Goal: Task Accomplishment & Management: Manage account settings

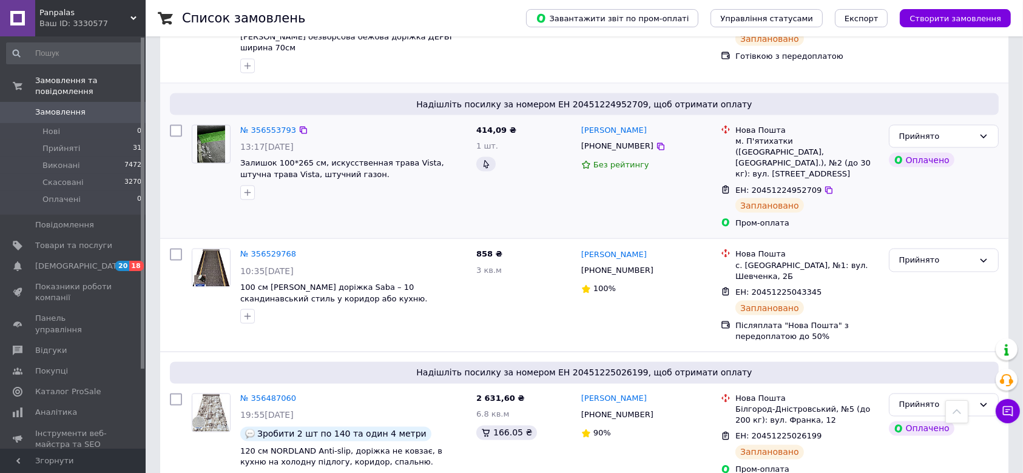
scroll to position [1951, 0]
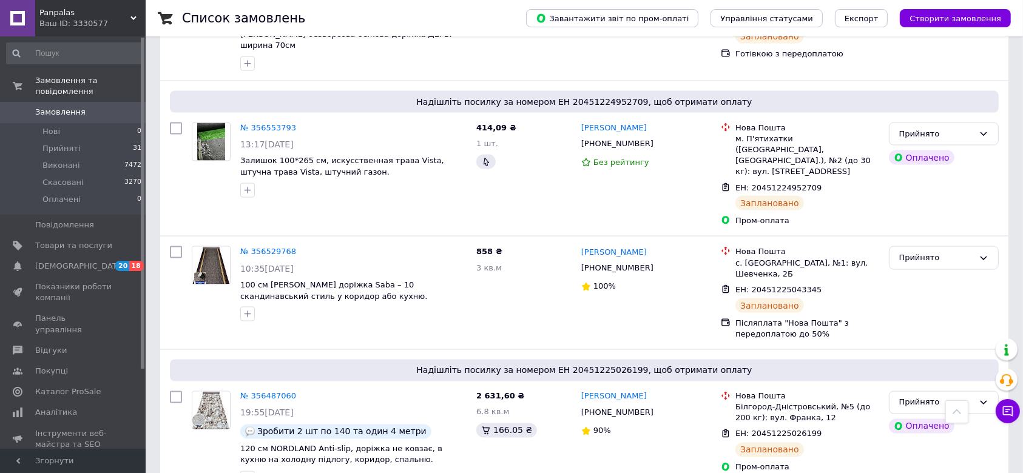
drag, startPoint x: 206, startPoint y: 449, endPoint x: 207, endPoint y: 422, distance: 27.4
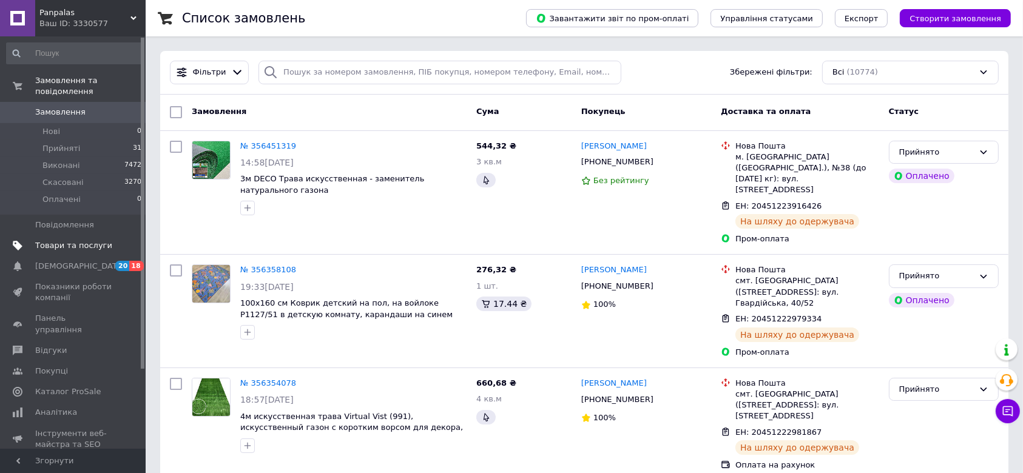
click at [72, 240] on span "Товари та послуги" at bounding box center [73, 245] width 77 height 11
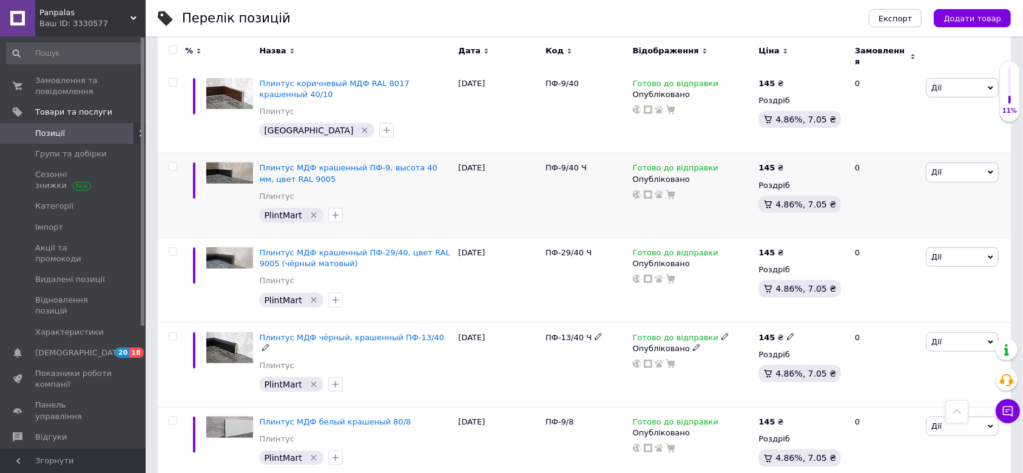
scroll to position [1561, 0]
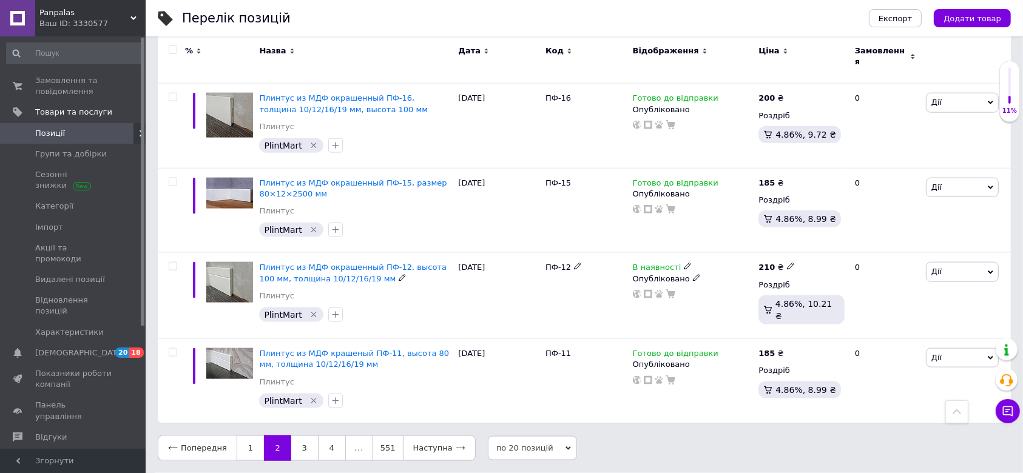
scroll to position [1421, 0]
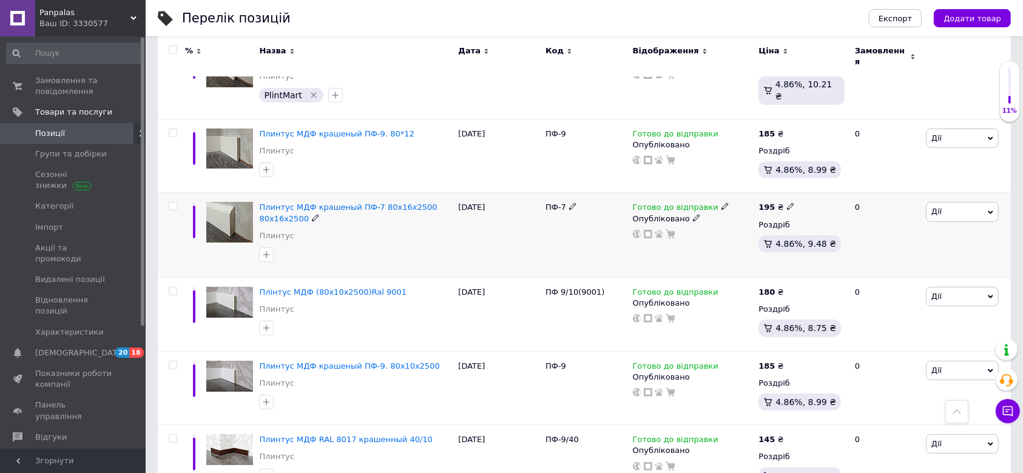
scroll to position [323, 0]
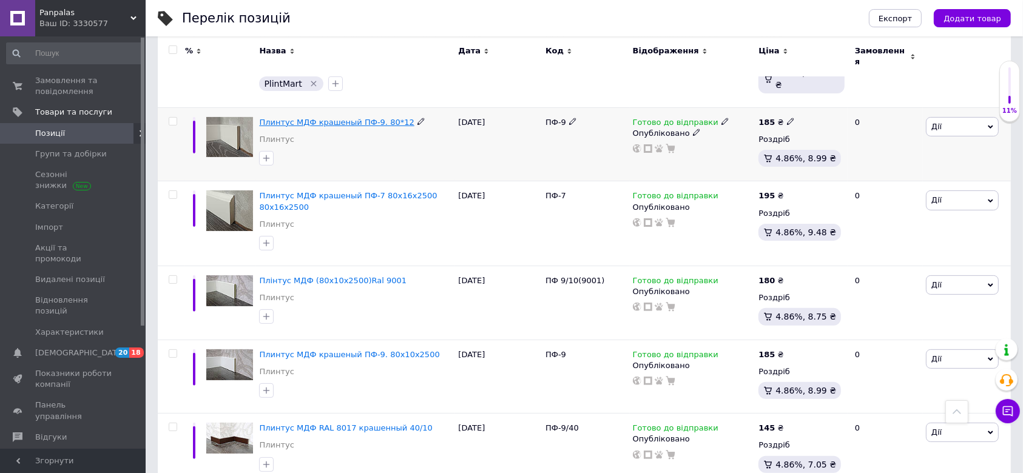
click at [319, 118] on span "Плинтус МДФ крашеный ПФ-9. 80*12" at bounding box center [336, 122] width 155 height 9
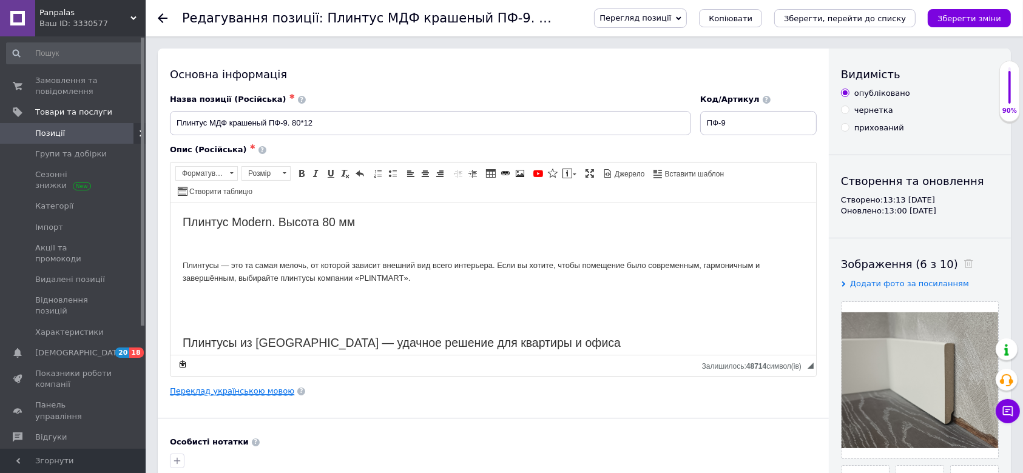
click at [262, 386] on link "Переклад українською мовою" at bounding box center [232, 391] width 124 height 10
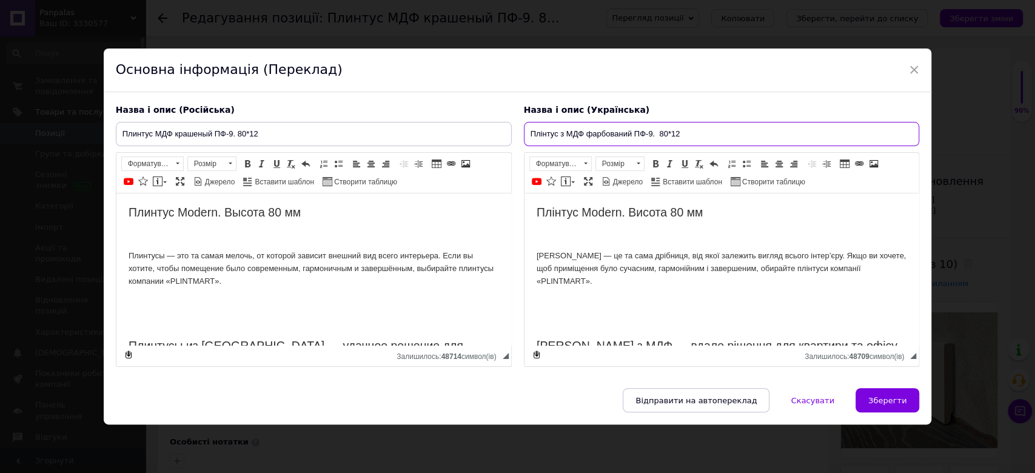
drag, startPoint x: 531, startPoint y: 135, endPoint x: 704, endPoint y: 137, distance: 172.3
click at [704, 137] on input "Плінтус з МДФ фарбований ПФ-9. 80*12" at bounding box center [722, 134] width 396 height 24
click at [686, 132] on input "Плінтус з МДФ фарбований ПФ-9. 80*12" at bounding box center [722, 134] width 396 height 24
drag, startPoint x: 694, startPoint y: 132, endPoint x: 521, endPoint y: 133, distance: 173.5
click at [521, 133] on div "Назва і опис (Українська) Плінтус з МДФ фарбований ПФ-9. 80*12 Плінтус Modern. …" at bounding box center [722, 235] width 408 height 275
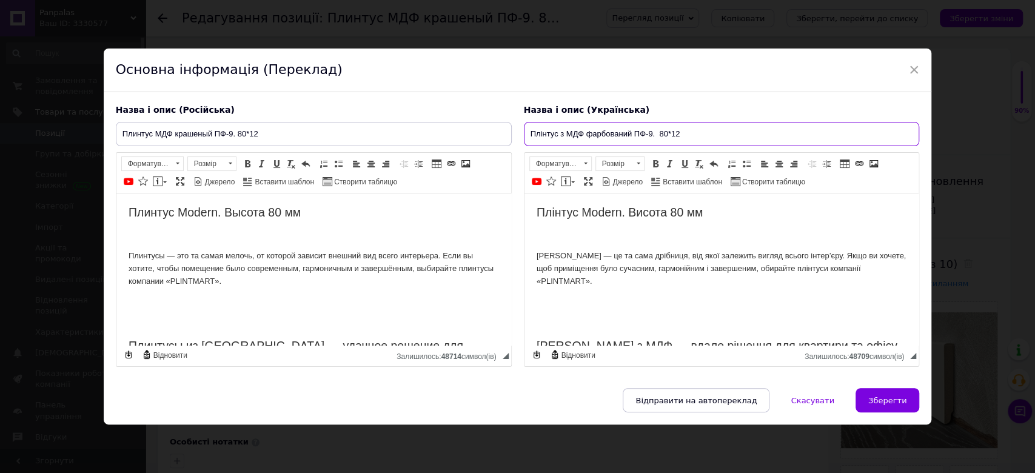
paste input ", розмір 80×12×2500 мм"
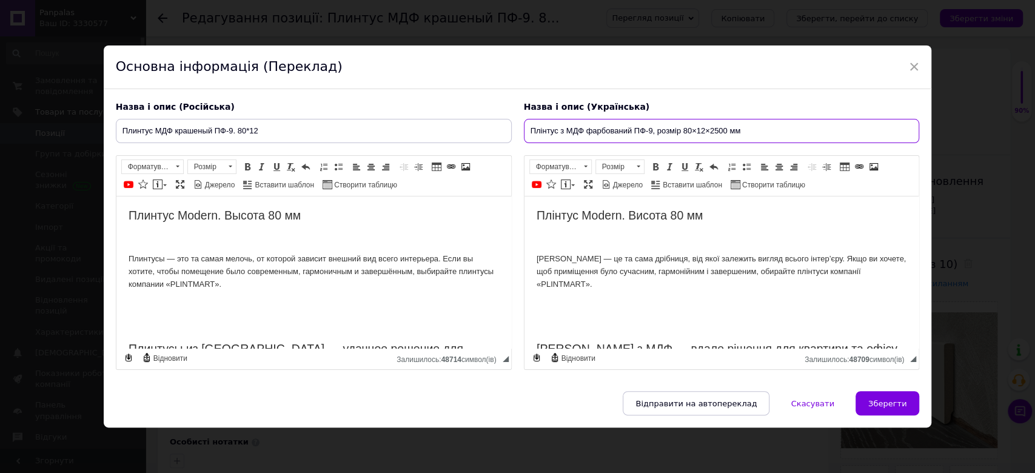
type input "Плінтус з МДФ фарбований ПФ-9, розмір 80×12×2500 мм"
drag, startPoint x: 274, startPoint y: 133, endPoint x: 121, endPoint y: 130, distance: 152.9
click at [121, 130] on input "Плинтус МДФ крашеный ПФ-9. 80*12" at bounding box center [314, 131] width 396 height 24
paste input "з МДФ крашеный ПФ-9, размер 80×12×2500 мм"
type input "Плинтус из МДФ крашеный ПФ-9, размер 80×12×2500 мм"
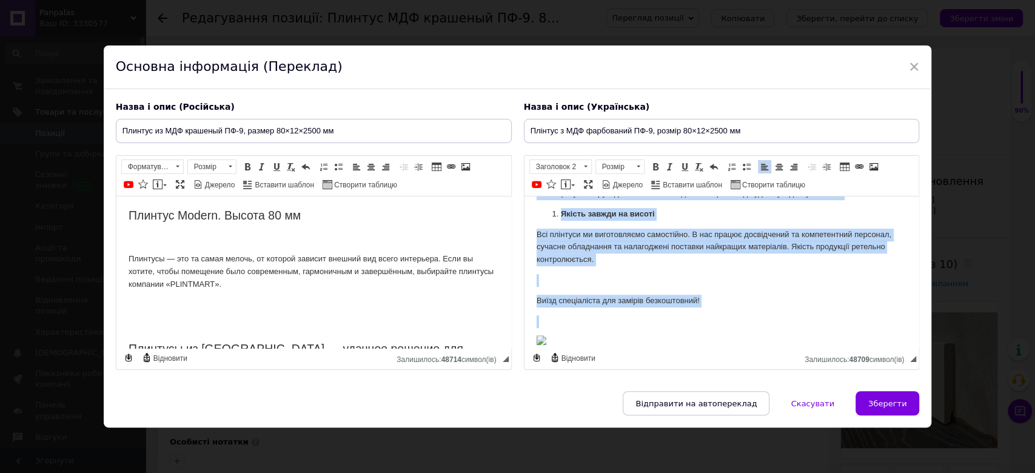
scroll to position [478, 0]
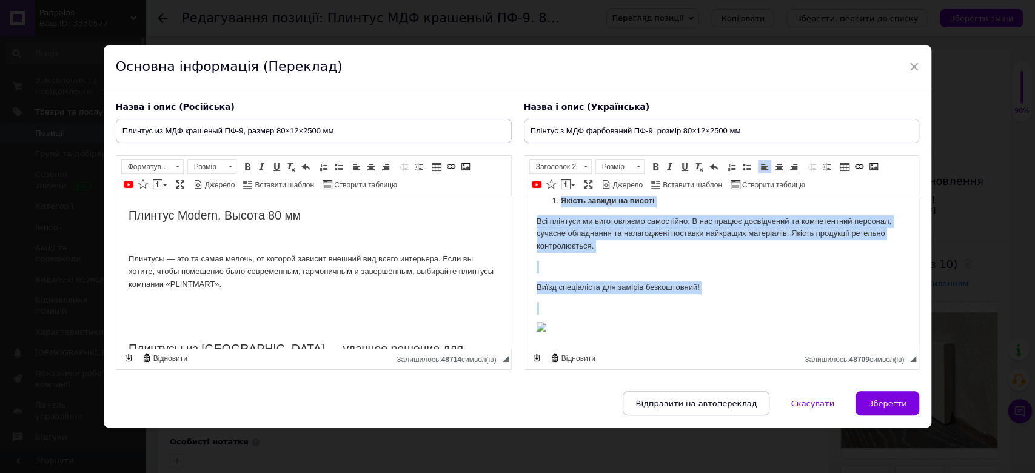
drag, startPoint x: 534, startPoint y: 211, endPoint x: 735, endPoint y: 329, distance: 233.0
click at [735, 329] on html "Плінтус Modern. Висота 80 мм Плінтуси — це та сама дрібниця, від якої залежить …" at bounding box center [721, 39] width 395 height 617
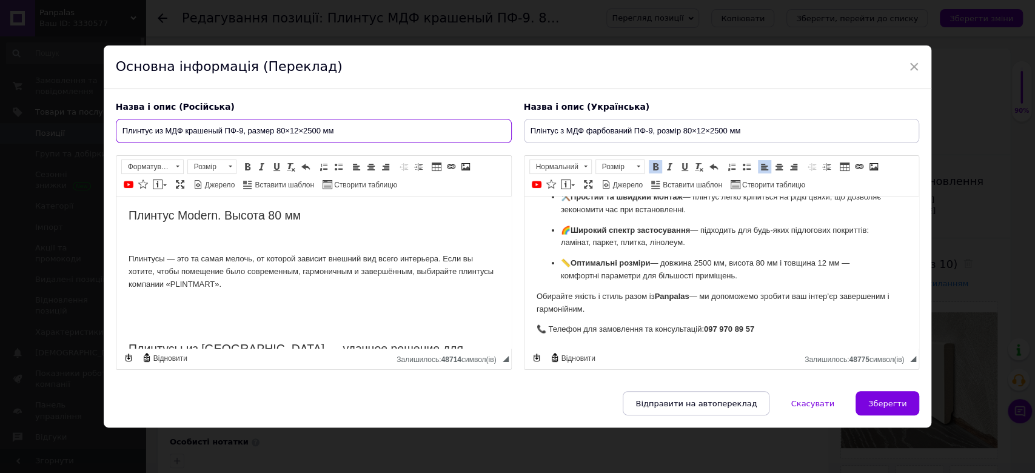
click at [340, 131] on input "Плинтус из МДФ крашеный ПФ-9, размер 80×12×2500 мм" at bounding box center [314, 131] width 396 height 24
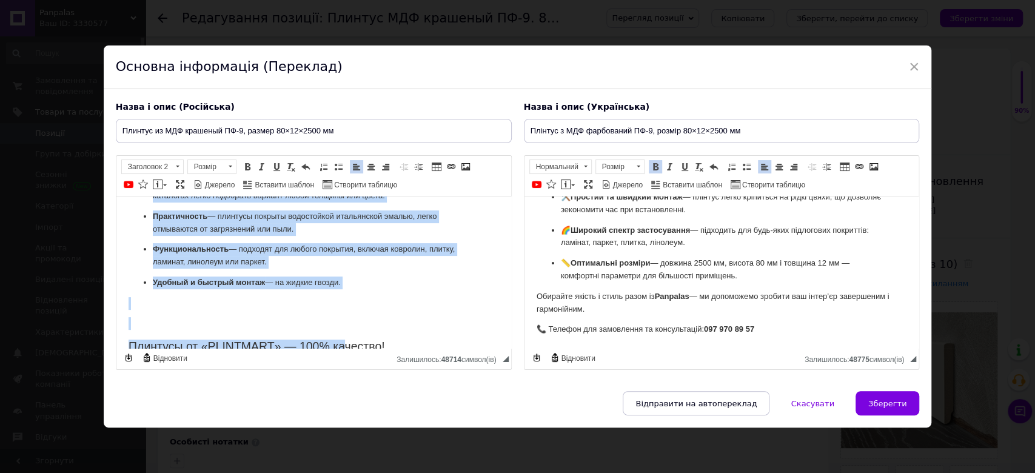
scroll to position [464, 0]
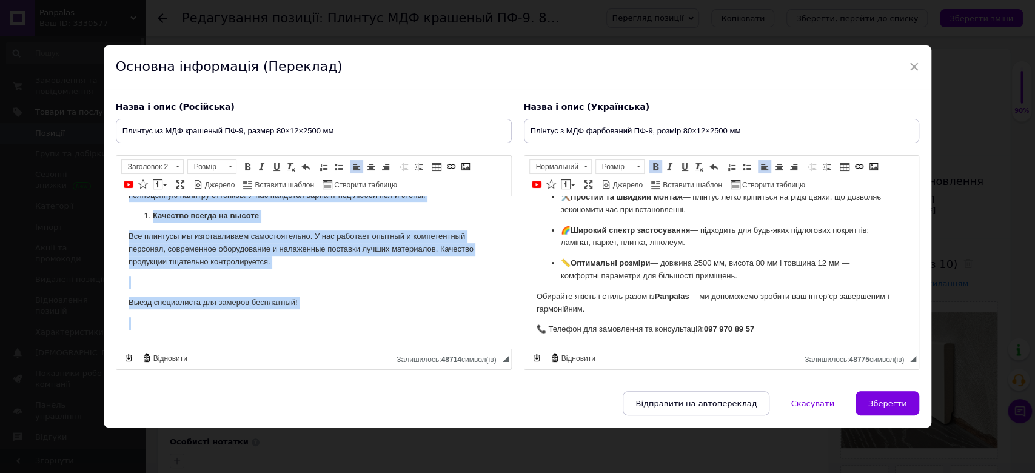
drag, startPoint x: 122, startPoint y: 215, endPoint x: 390, endPoint y: 323, distance: 288.8
click at [390, 323] on html "Плинтус Modern. Высота 80 мм Плинтусы — это та самая мелочь, от которой зависит…" at bounding box center [313, 48] width 395 height 630
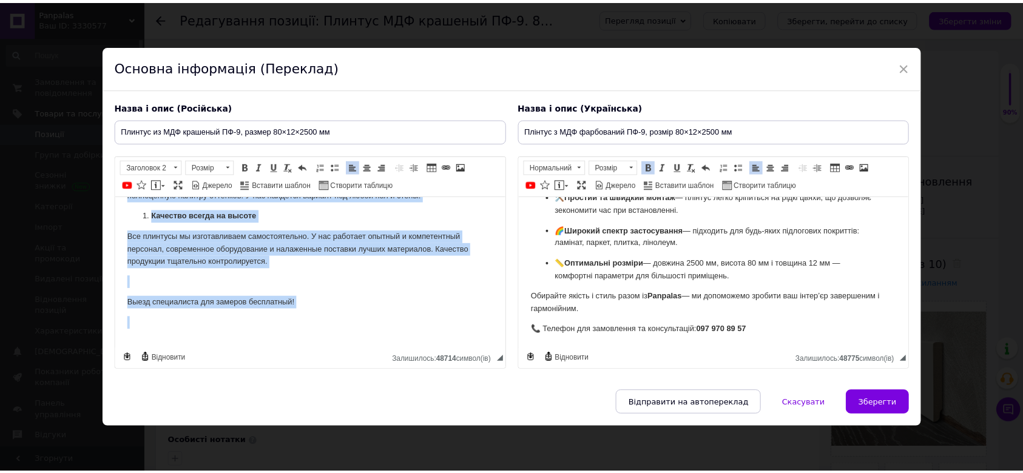
scroll to position [249, 0]
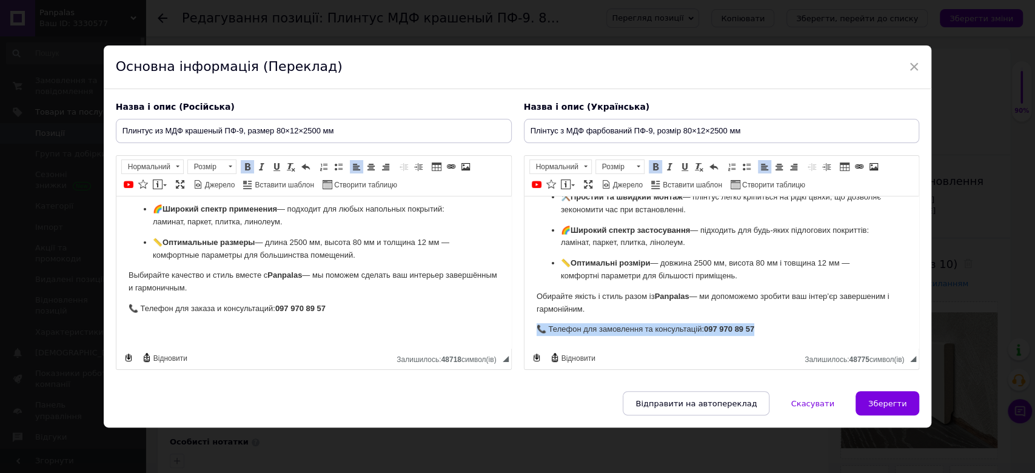
drag, startPoint x: 768, startPoint y: 328, endPoint x: 534, endPoint y: 334, distance: 234.2
click at [534, 334] on html "Плінтус ПФ-9 від Panpalas — це ідеальне поєднання сучасного дизайну, високої як…" at bounding box center [721, 180] width 395 height 335
click at [888, 403] on span "Зберегти" at bounding box center [888, 403] width 38 height 9
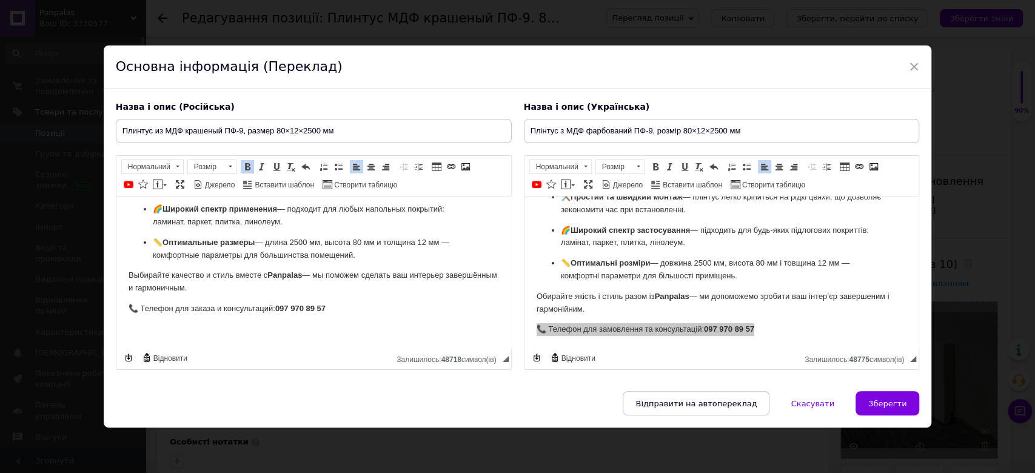
type input "Плинтус из МДФ крашеный ПФ-9, размер 80×12×2500 мм"
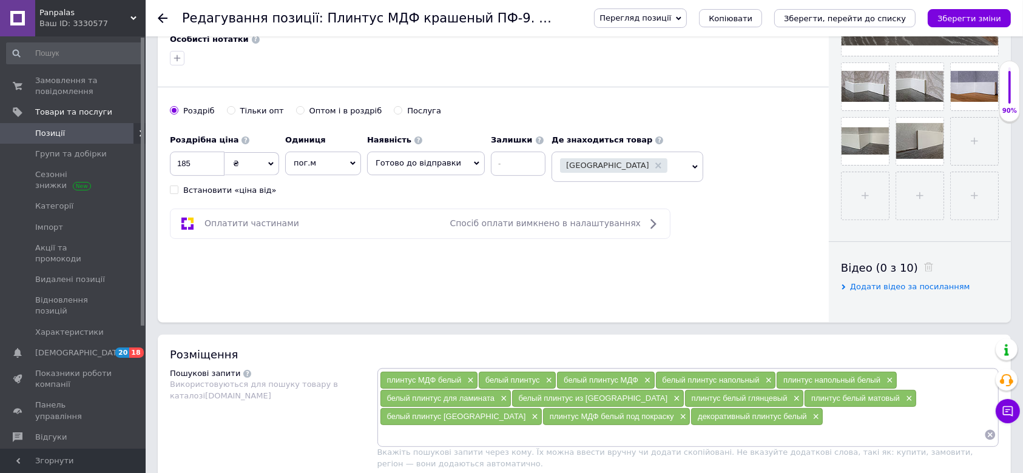
scroll to position [323, 0]
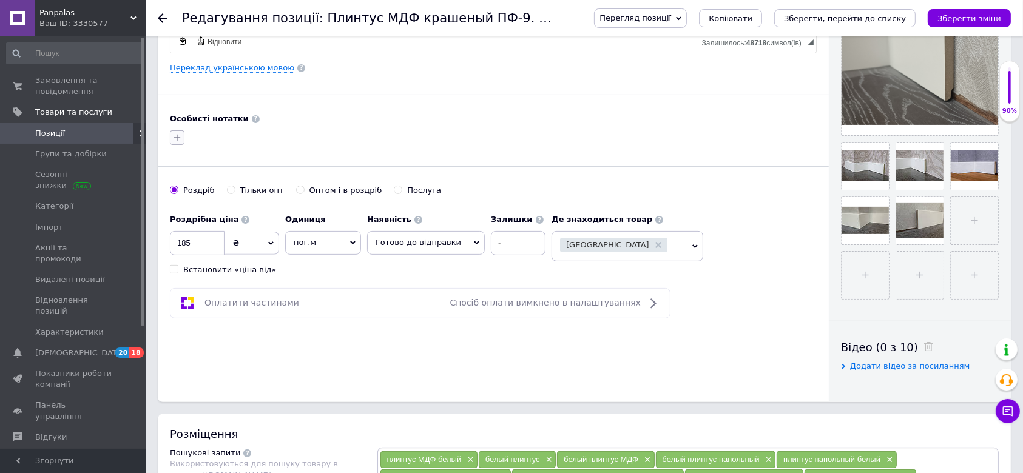
click at [177, 135] on icon "button" at bounding box center [177, 138] width 7 height 7
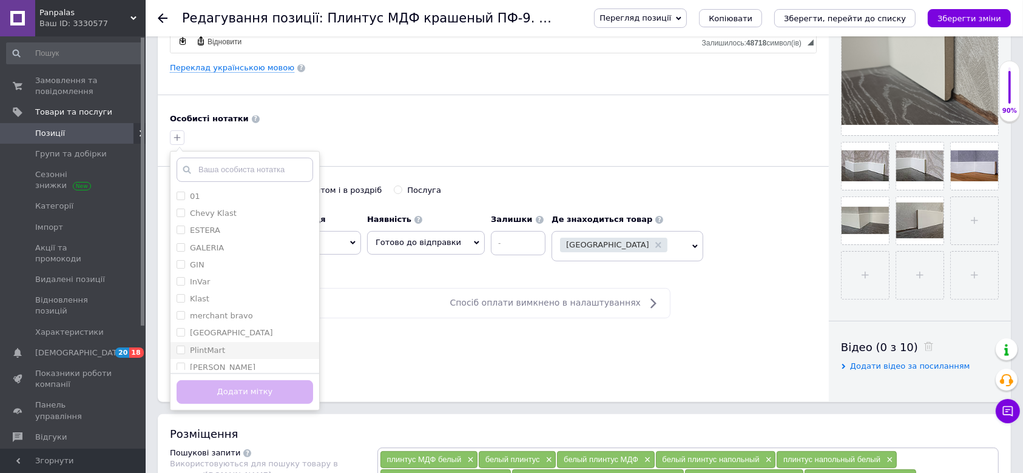
click at [222, 345] on div "PlintMart" at bounding box center [245, 350] width 136 height 11
checkbox input "true"
click at [238, 380] on button "Додати мітку" at bounding box center [245, 392] width 136 height 24
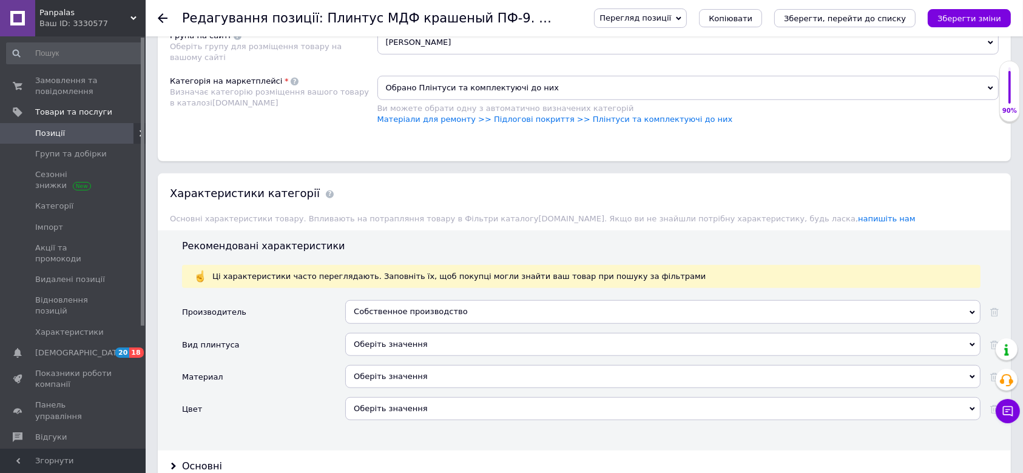
scroll to position [970, 0]
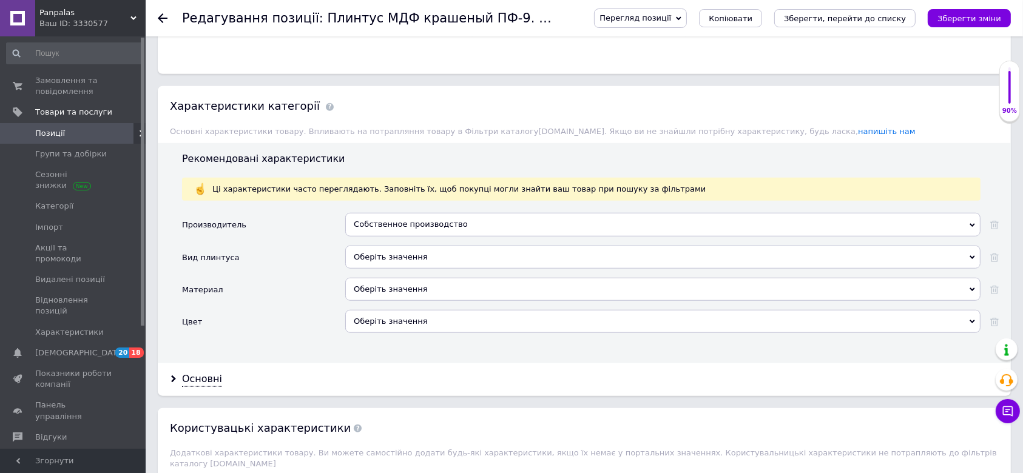
click at [423, 246] on div "Оберіть значення" at bounding box center [662, 257] width 635 height 23
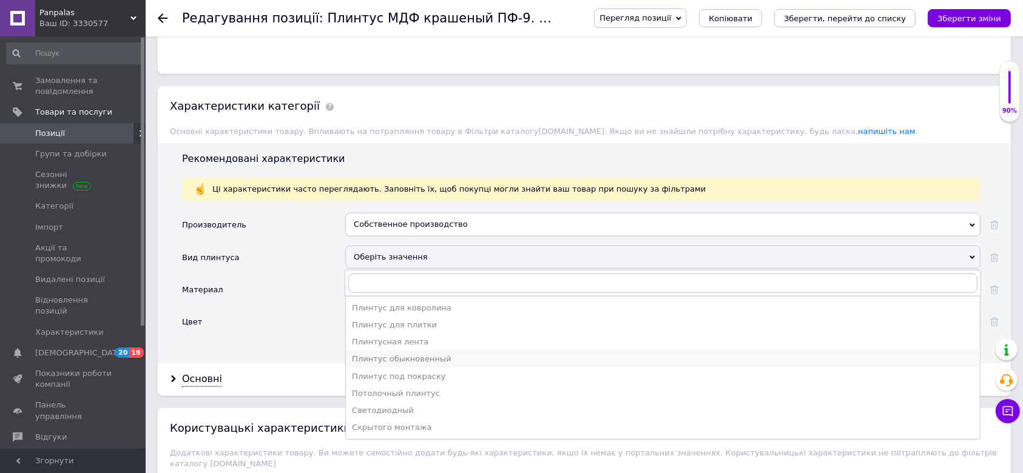
drag, startPoint x: 406, startPoint y: 338, endPoint x: 399, endPoint y: 328, distance: 12.6
click at [406, 354] on div "Плинтус обыкновенный" at bounding box center [663, 359] width 622 height 11
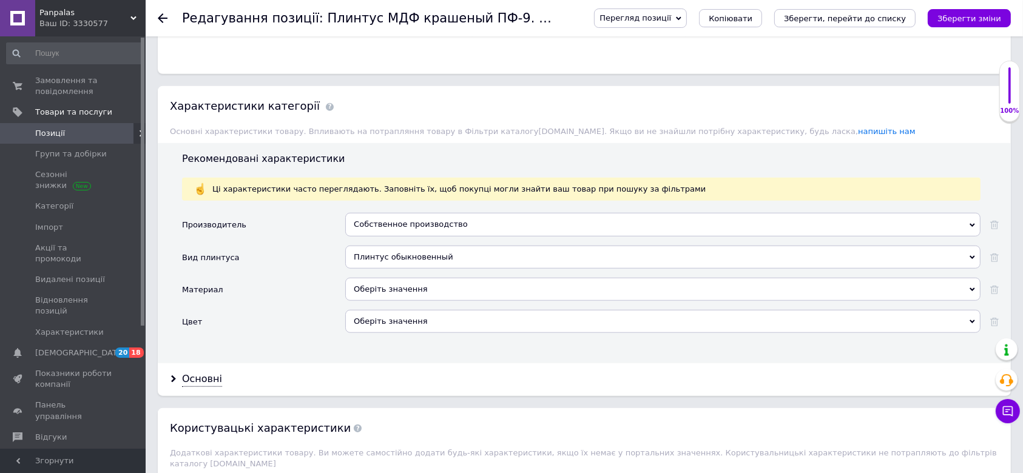
click at [383, 278] on div "Оберіть значення" at bounding box center [662, 289] width 635 height 23
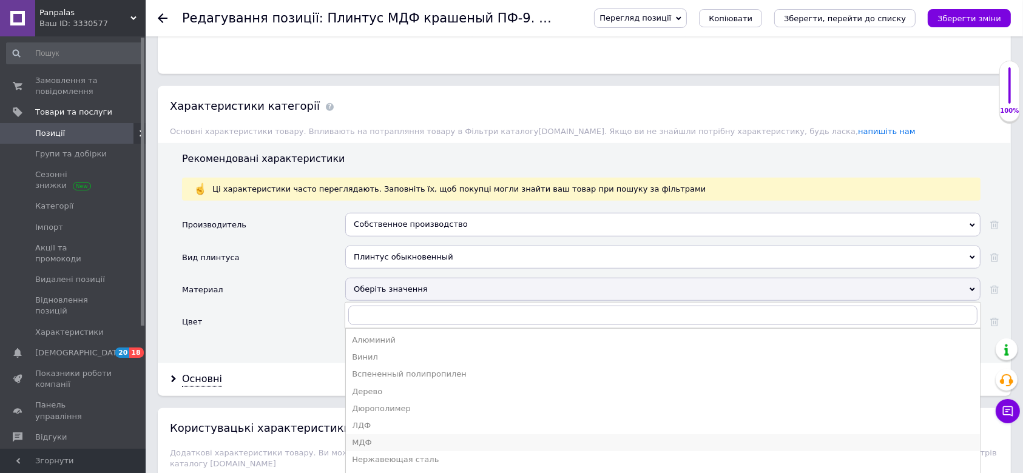
click at [388, 437] on div "МДФ" at bounding box center [663, 442] width 622 height 11
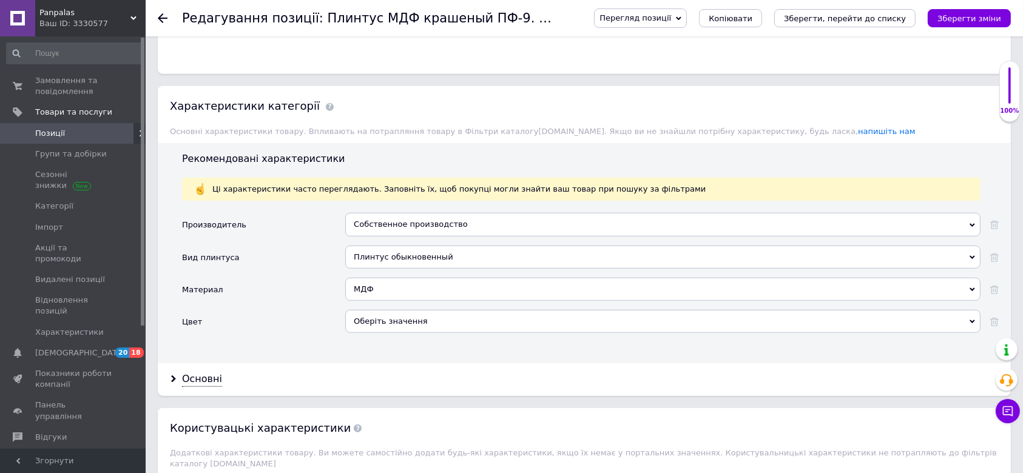
click at [421, 310] on div "Оберіть значення" at bounding box center [662, 321] width 635 height 23
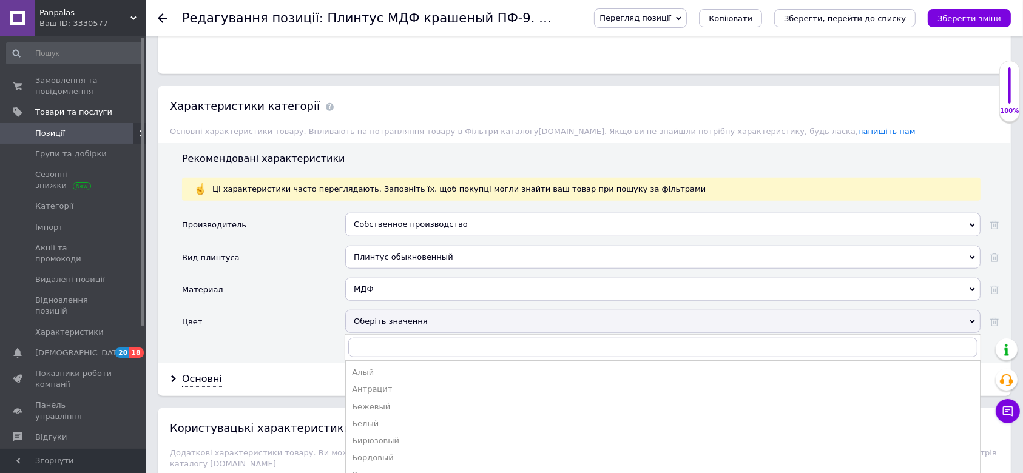
drag, startPoint x: 397, startPoint y: 405, endPoint x: 478, endPoint y: 374, distance: 86.4
click at [398, 419] on div "Белый" at bounding box center [663, 424] width 622 height 11
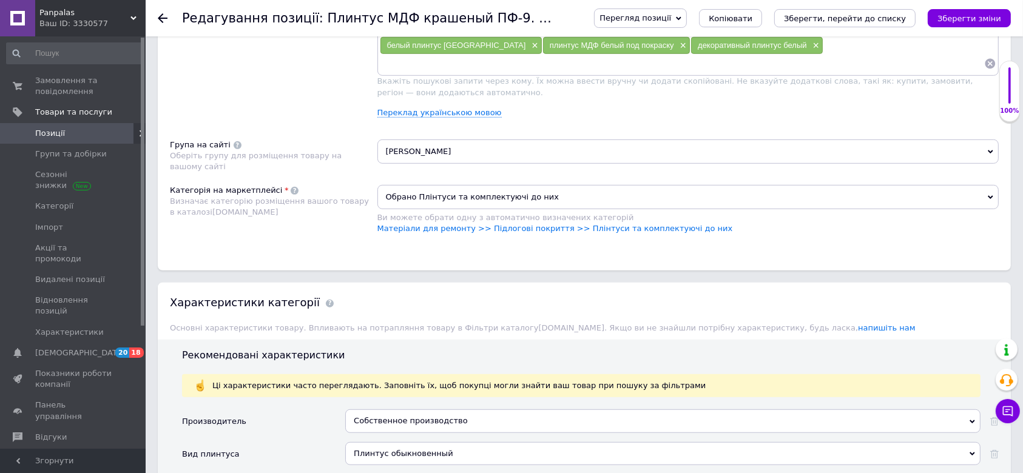
scroll to position [1051, 0]
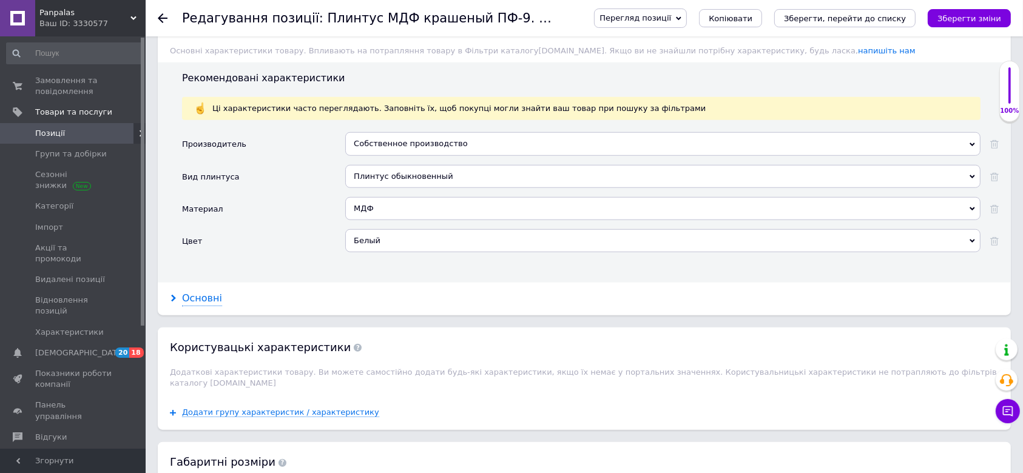
click at [195, 292] on div "Основні" at bounding box center [202, 299] width 40 height 14
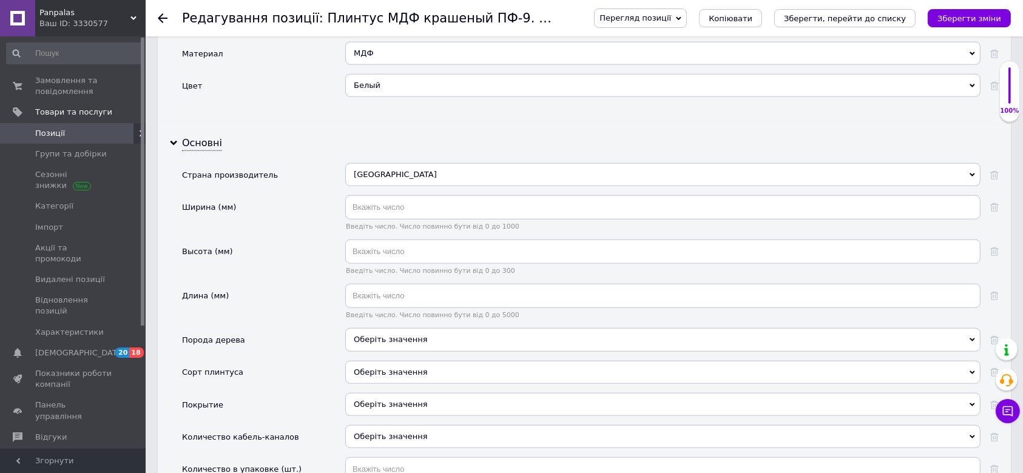
scroll to position [1213, 0]
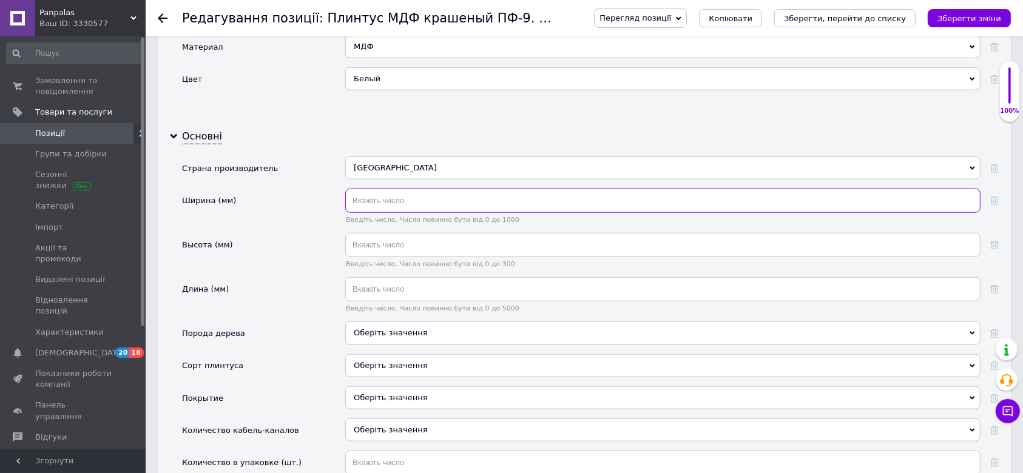
click at [395, 189] on input "text" at bounding box center [662, 201] width 635 height 24
type input "12"
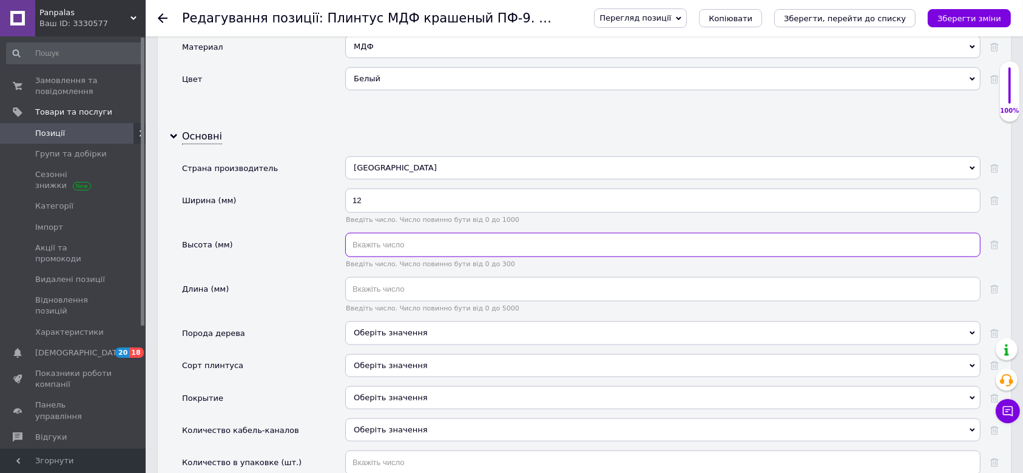
click at [457, 233] on input "text" at bounding box center [662, 245] width 635 height 24
type input "80"
click at [443, 277] on input "text" at bounding box center [662, 289] width 635 height 24
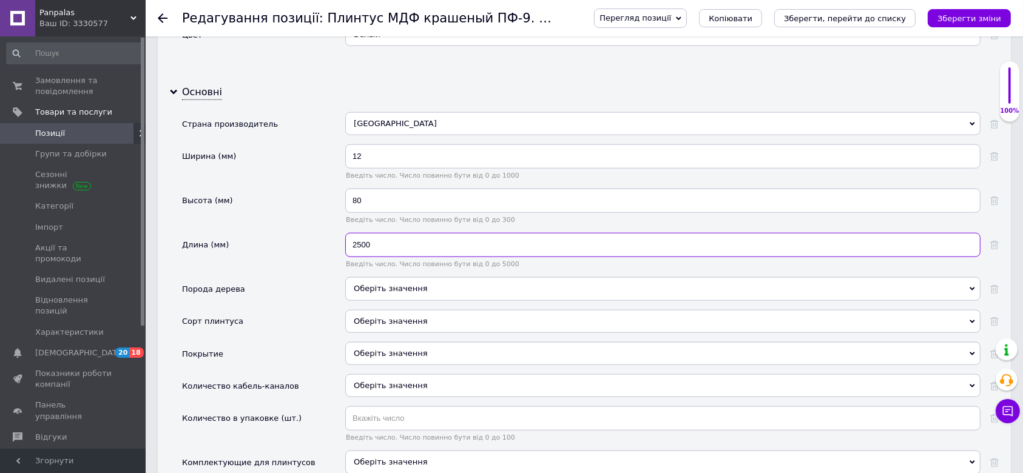
scroll to position [1294, 0]
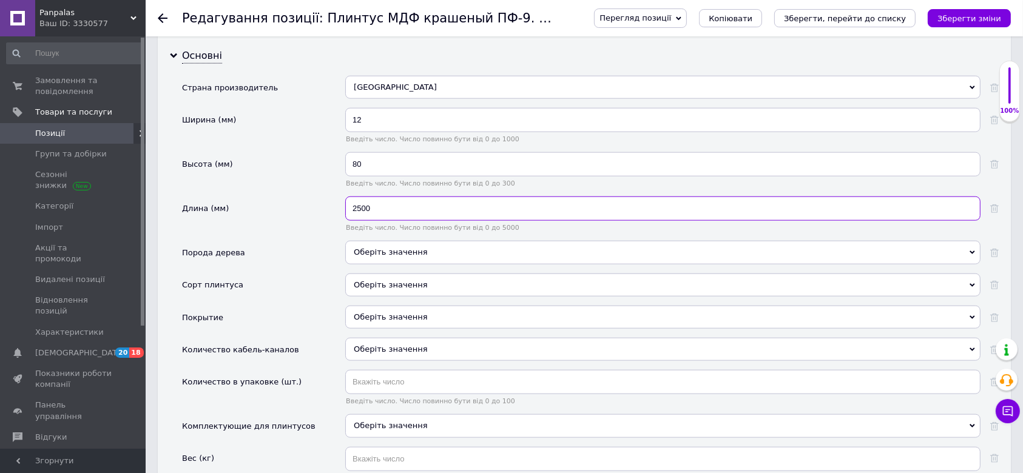
type input "2500"
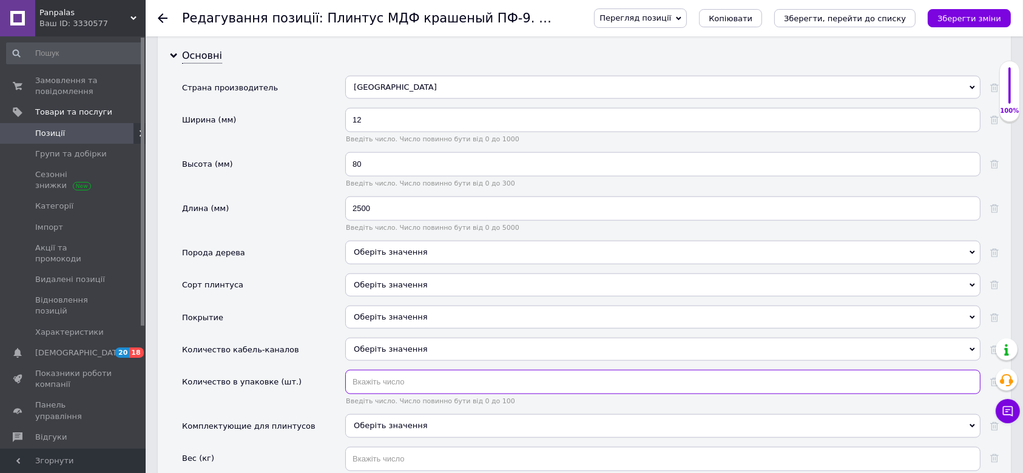
click at [427, 370] on input "text" at bounding box center [662, 382] width 635 height 24
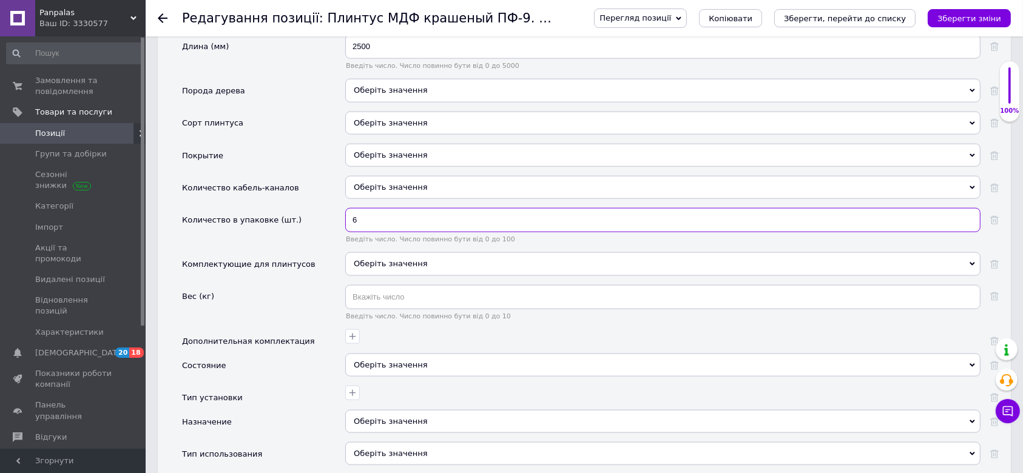
scroll to position [1536, 0]
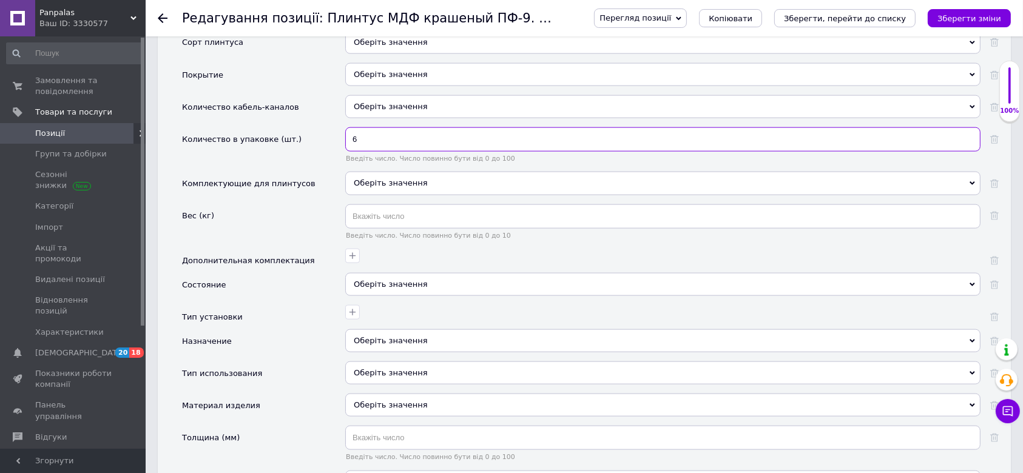
type input "6"
click at [440, 249] on div at bounding box center [662, 261] width 635 height 24
click at [436, 273] on div "Оберіть значення" at bounding box center [662, 284] width 635 height 23
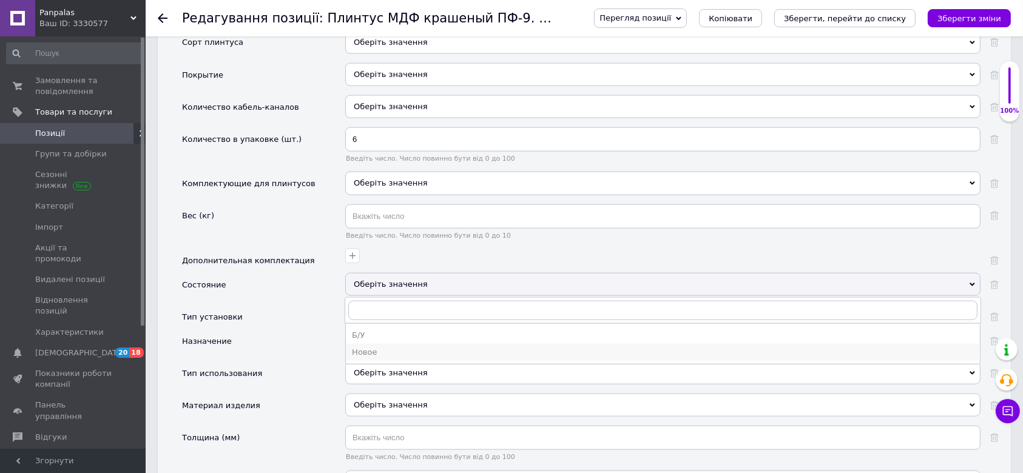
click at [405, 347] on div "Новое" at bounding box center [663, 352] width 622 height 11
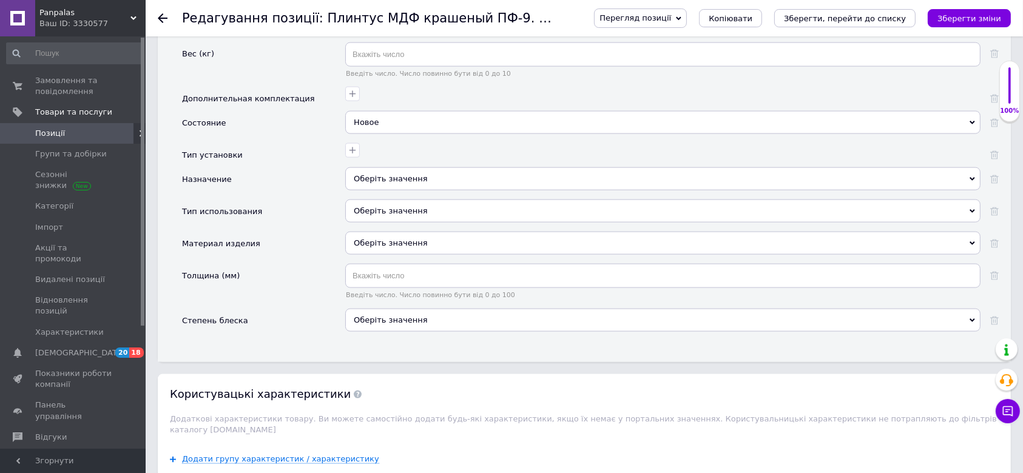
scroll to position [1779, 0]
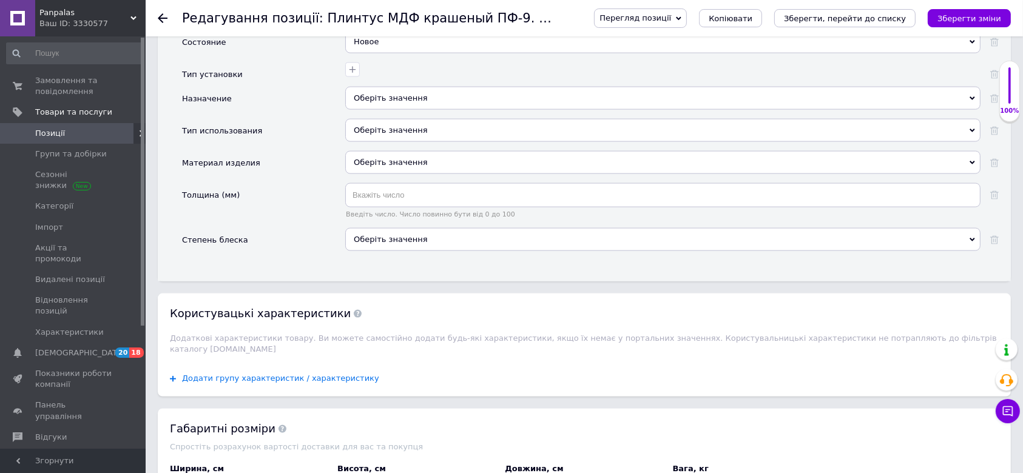
click at [327, 374] on span "Додати групу характеристик / характеристику" at bounding box center [280, 379] width 197 height 10
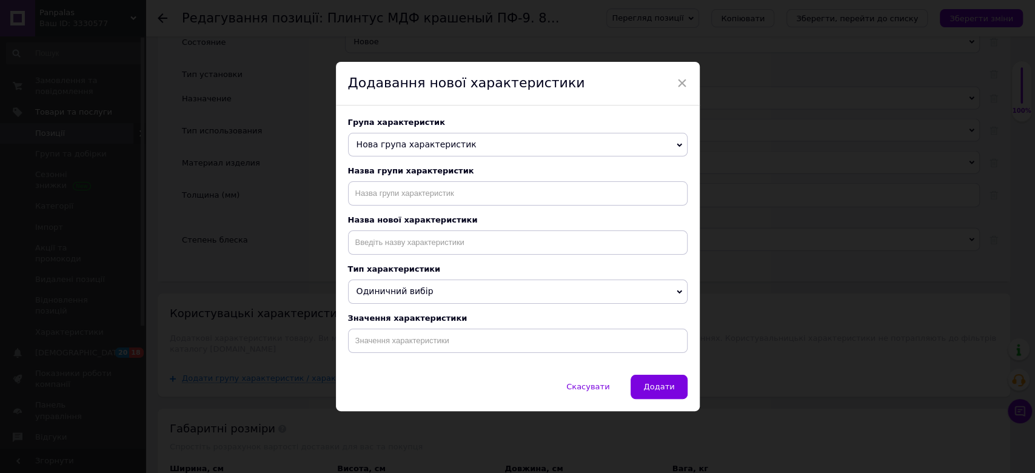
click at [425, 141] on span "Нова група характеристик" at bounding box center [417, 145] width 120 height 10
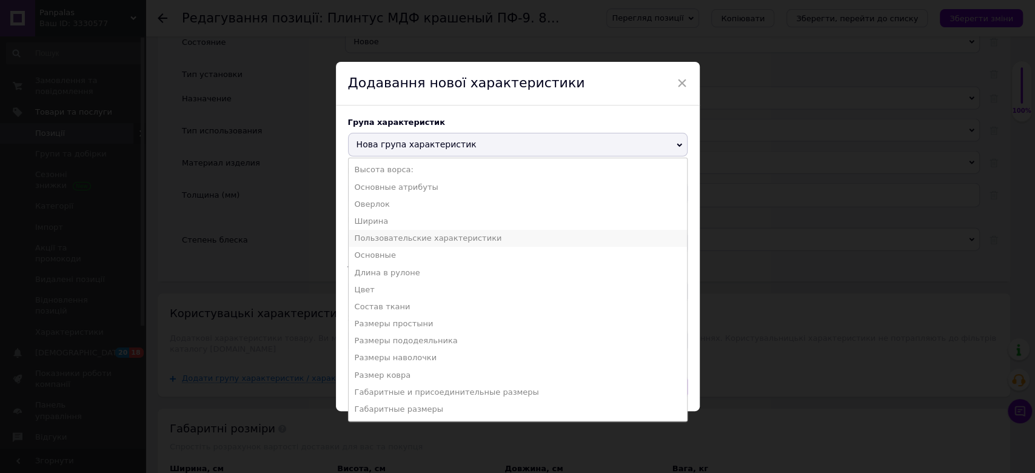
click at [420, 238] on li "Пользовательские характеристики" at bounding box center [518, 238] width 338 height 17
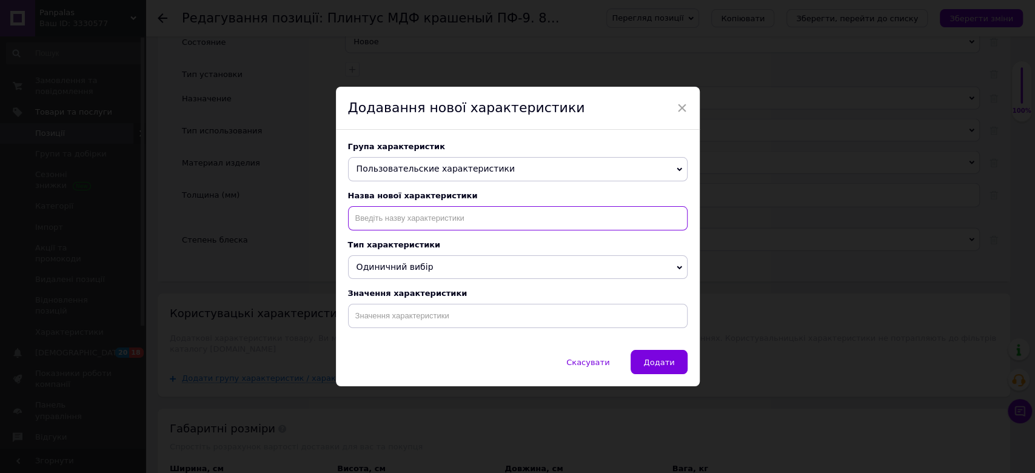
click at [414, 213] on input at bounding box center [518, 218] width 340 height 24
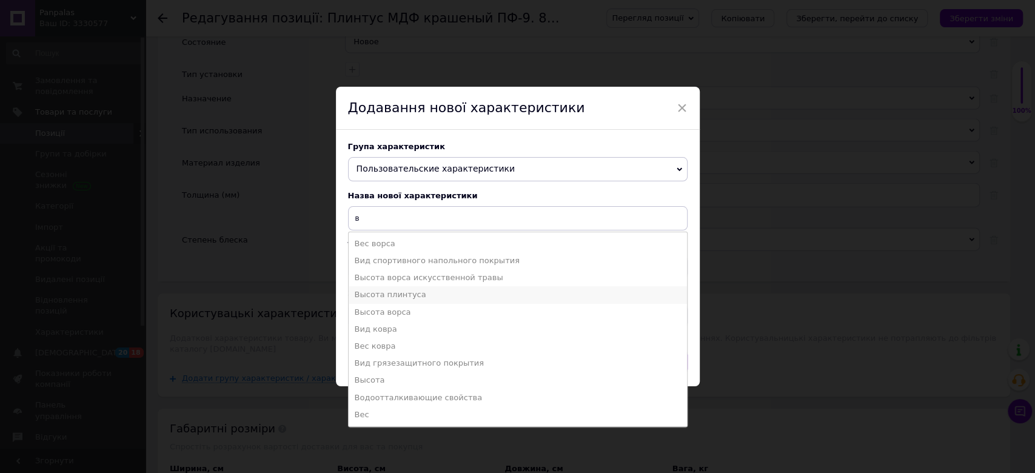
click at [400, 297] on li "Высота плинтуса" at bounding box center [518, 294] width 338 height 17
type input "Высота плинтуса"
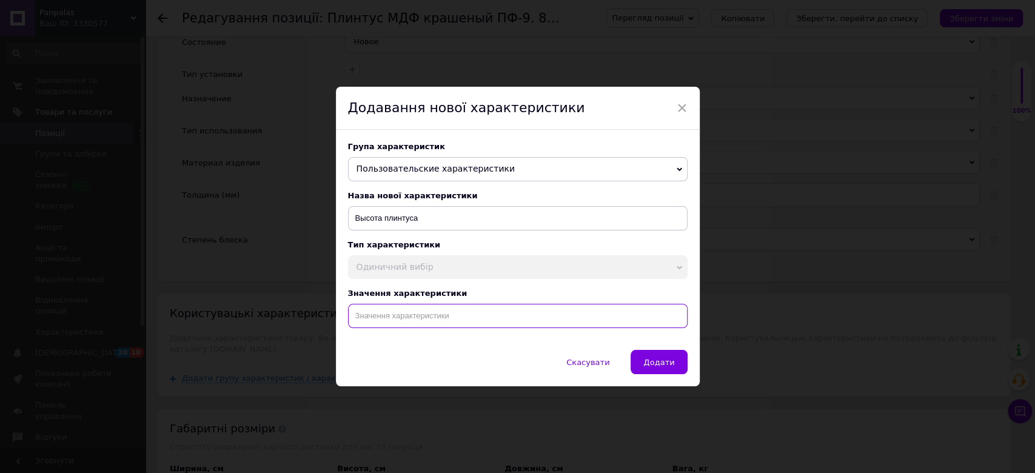
click at [437, 325] on input at bounding box center [518, 316] width 340 height 24
click at [423, 348] on li "80 мм" at bounding box center [518, 341] width 338 height 17
type input "80 мм"
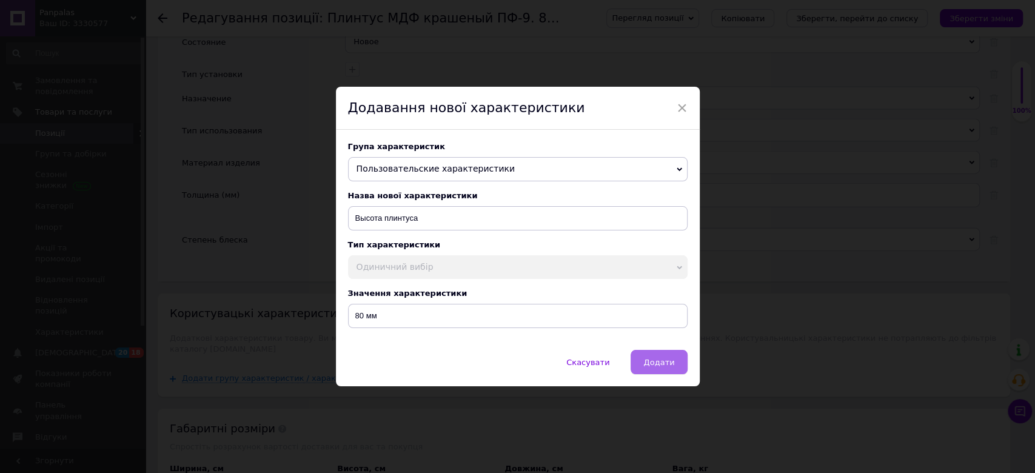
click at [658, 366] on span "Додати" at bounding box center [659, 362] width 31 height 9
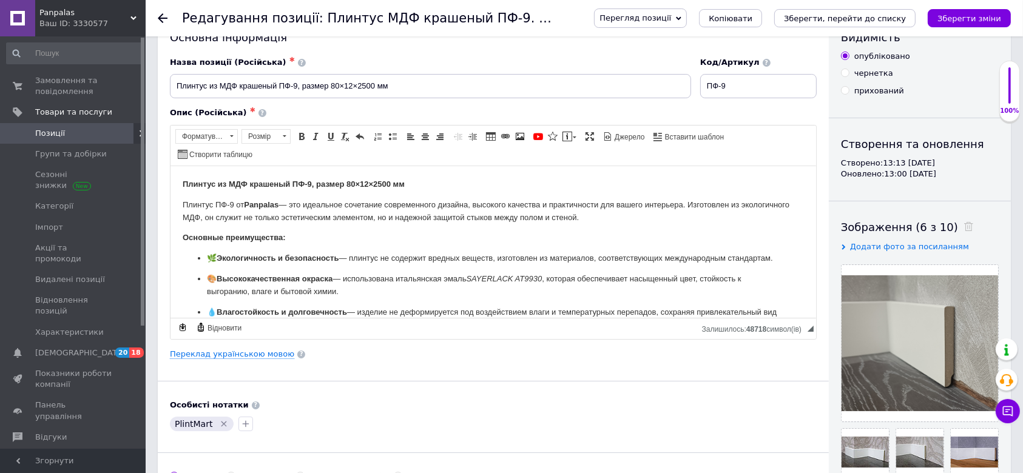
scroll to position [0, 0]
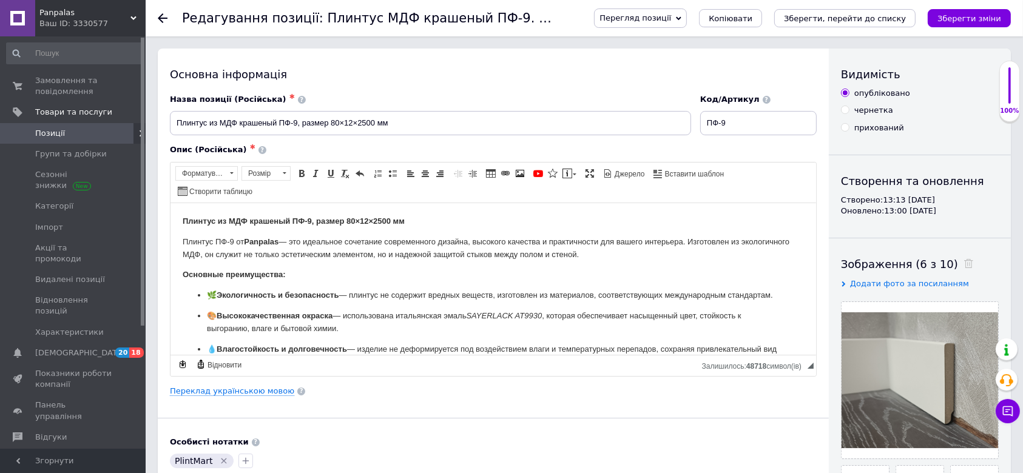
drag, startPoint x: 850, startPoint y: 19, endPoint x: 869, endPoint y: 23, distance: 19.3
click at [850, 19] on icon "Зберегти, перейти до списку" at bounding box center [845, 18] width 122 height 9
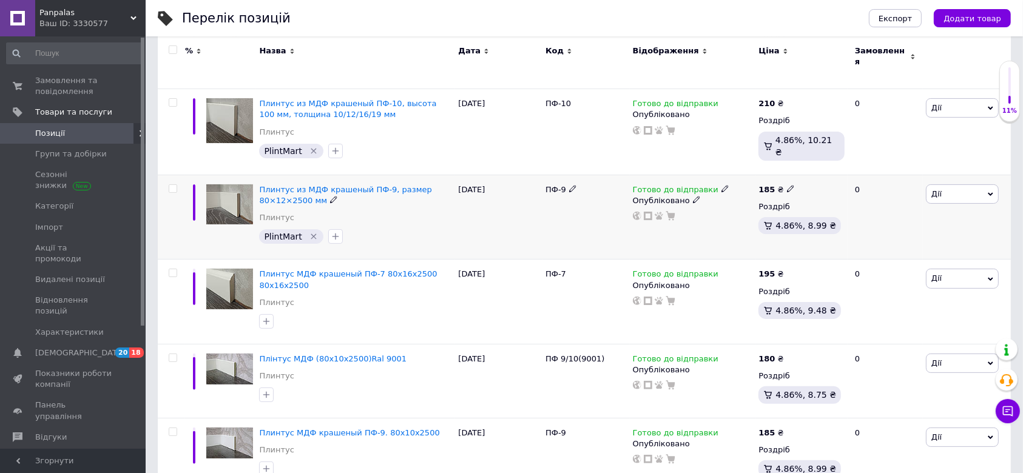
scroll to position [323, 0]
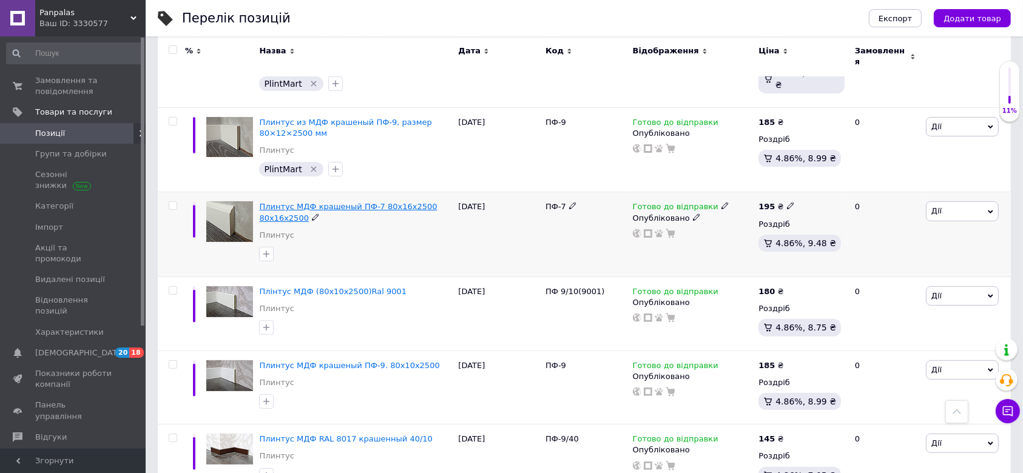
click at [315, 202] on span "Плинтус МДФ крашеный ПФ-7 80х16х2500 80х16х2500" at bounding box center [348, 212] width 178 height 20
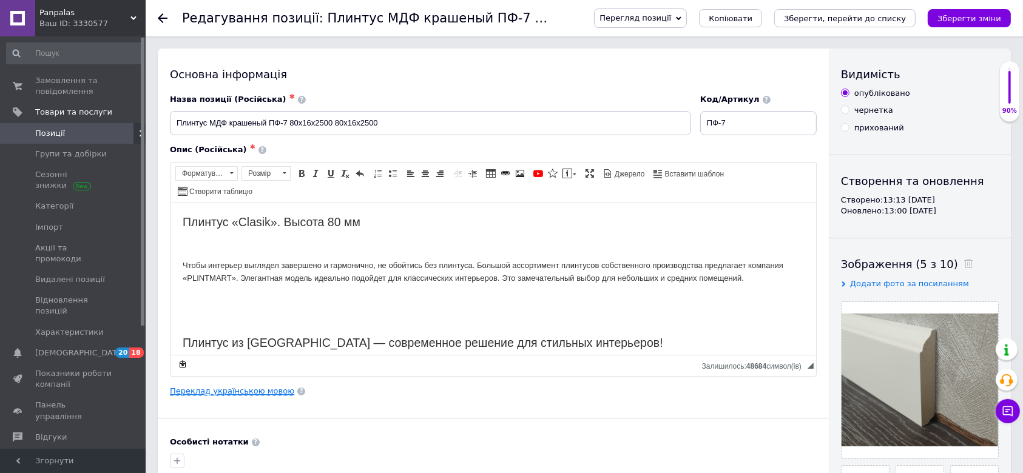
click at [261, 386] on link "Переклад українською мовою" at bounding box center [232, 391] width 124 height 10
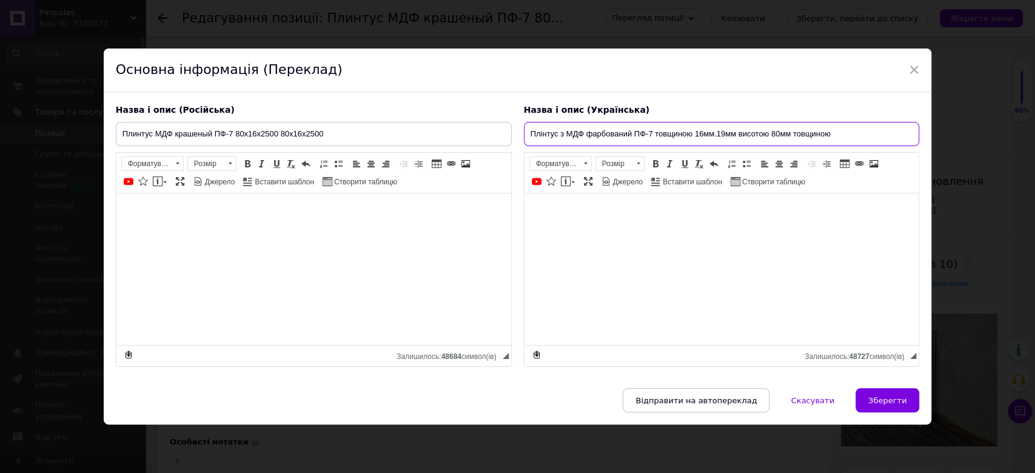
drag, startPoint x: 831, startPoint y: 133, endPoint x: 525, endPoint y: 134, distance: 306.3
click at [525, 134] on input "Плінтус з МДФ фарбований ПФ-7 товщиною 16мм.19мм висотою 80мм товщиною" at bounding box center [722, 134] width 396 height 24
paste input ", висота 80 мм, товщина 16/19 мм"
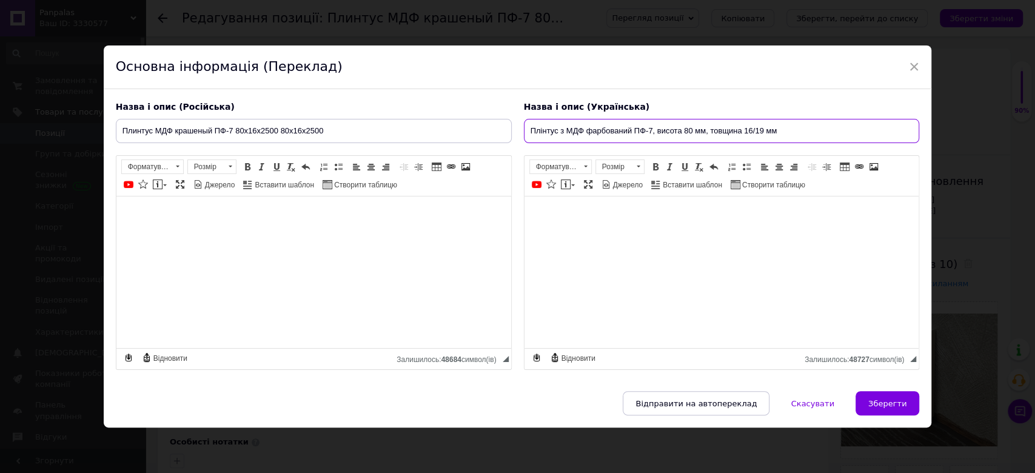
type input "Плінтус з МДФ фарбований ПФ-7, висота 80 мм, товщина 16/19 мм"
drag, startPoint x: 336, startPoint y: 132, endPoint x: 112, endPoint y: 129, distance: 224.4
click at [112, 129] on div "Назва і опис (Російська) Плинтус МДФ крашеный ПФ-7 80х16х2500 80х16х2500 Плинту…" at bounding box center [314, 235] width 408 height 281
paste input "з МДФ крашеный ПФ-7, высота 80 мм, толщина 16/19 мм"
type input "Плинтус из МДФ крашеный ПФ-7, высота 80 мм, толщина 16/19 мм"
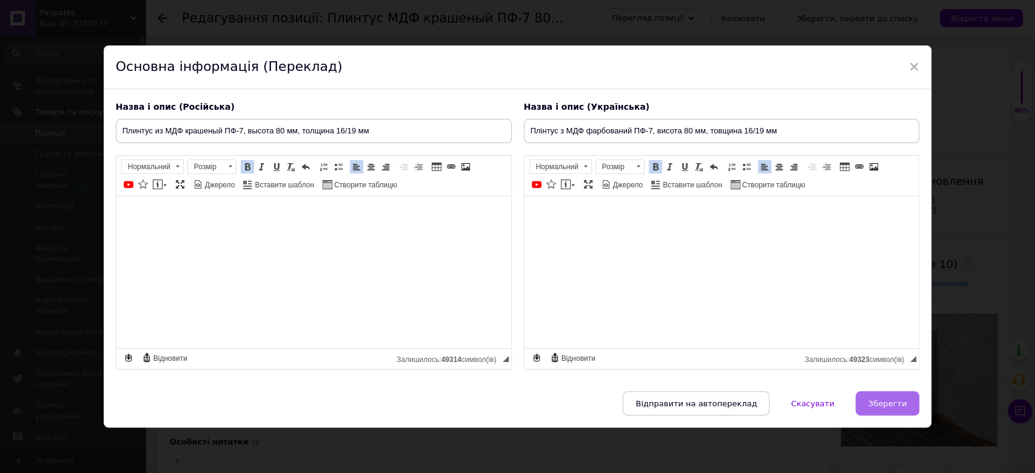
click at [884, 400] on span "Зберегти" at bounding box center [888, 403] width 38 height 9
type input "Плинтус из МДФ крашеный ПФ-7, высота 80 мм, толщина 16/19 мм"
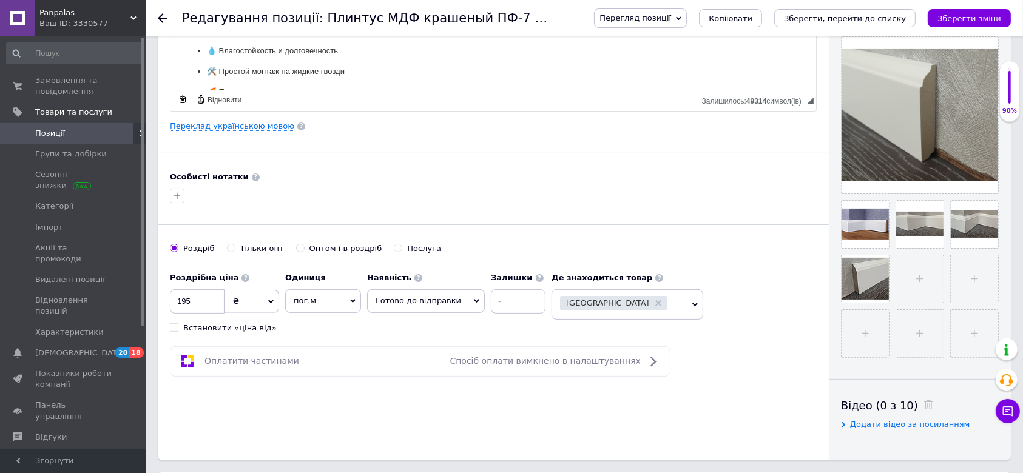
scroll to position [323, 0]
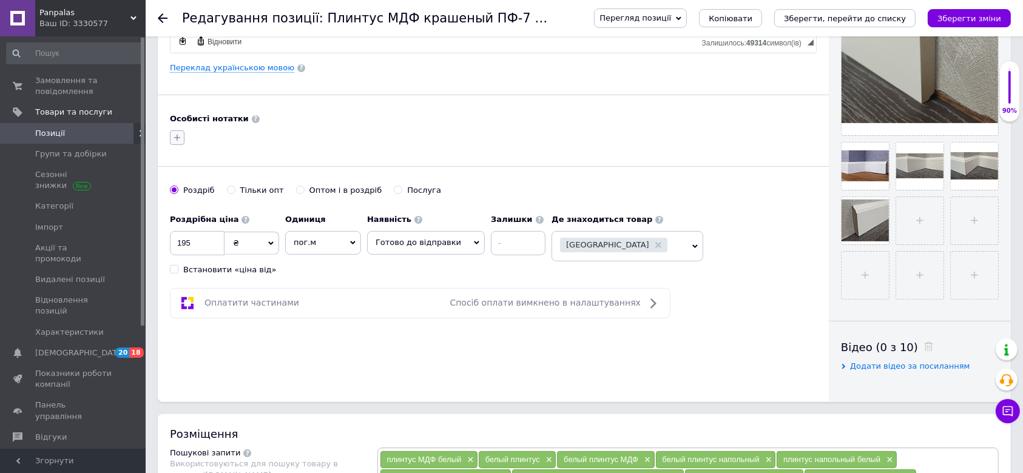
click at [178, 133] on icon "button" at bounding box center [177, 138] width 10 height 10
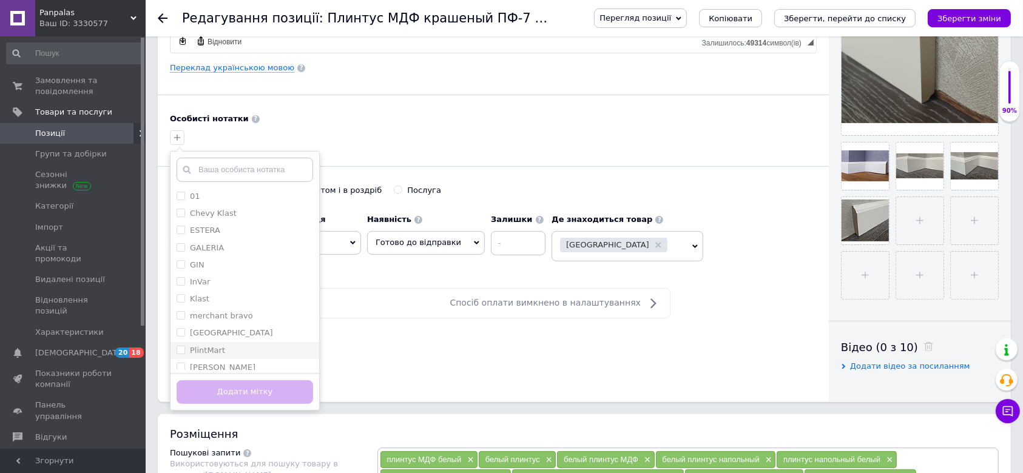
click at [220, 346] on label "PlintMart" at bounding box center [207, 350] width 35 height 9
checkbox input "true"
drag, startPoint x: 245, startPoint y: 371, endPoint x: 252, endPoint y: 367, distance: 8.4
click at [246, 380] on button "Додати мітку" at bounding box center [245, 392] width 136 height 24
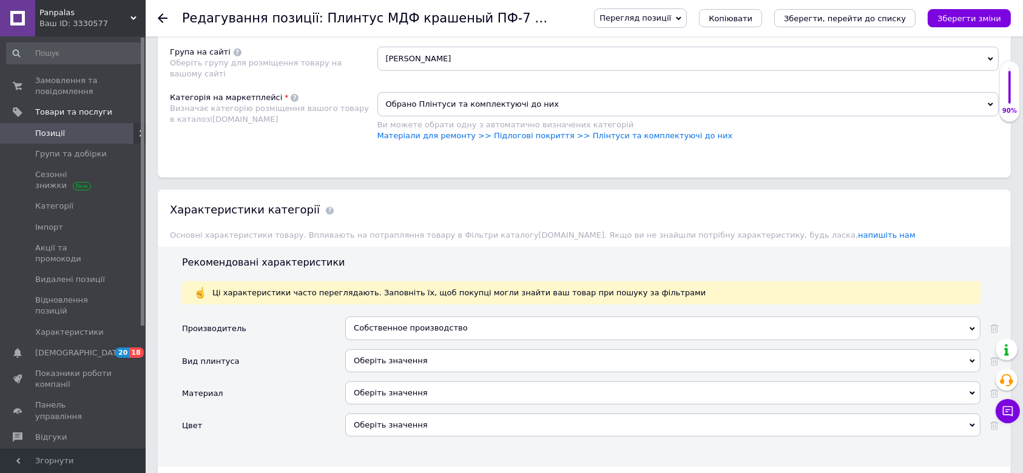
scroll to position [970, 0]
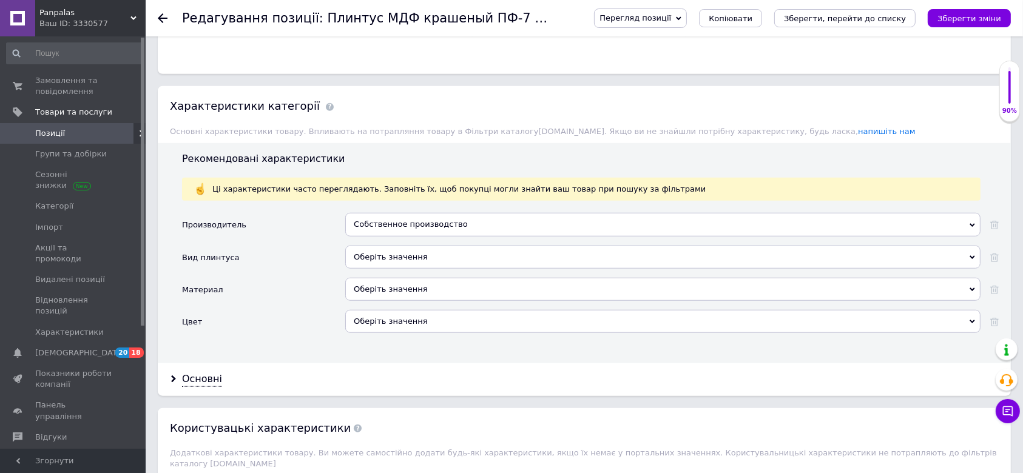
click at [389, 246] on div "Оберіть значення" at bounding box center [662, 257] width 635 height 23
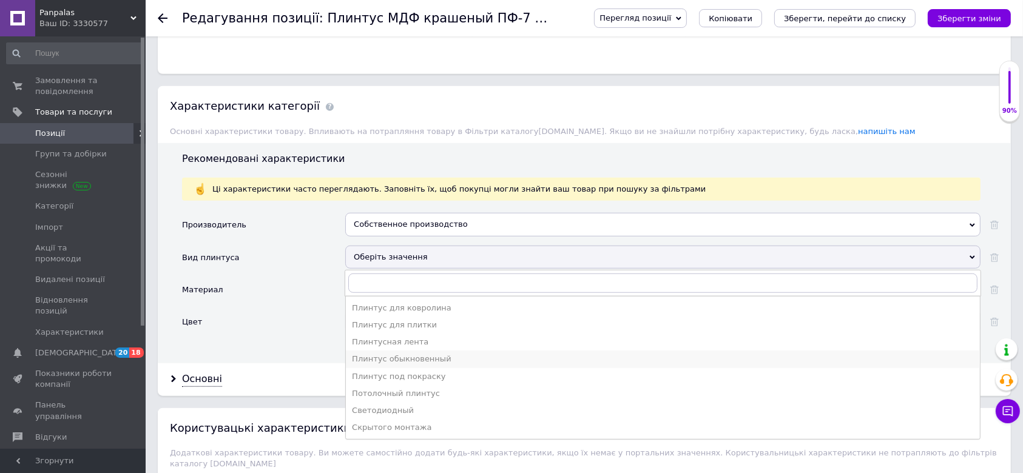
drag, startPoint x: 383, startPoint y: 340, endPoint x: 375, endPoint y: 318, distance: 23.2
click at [383, 354] on div "Плинтус обыкновенный" at bounding box center [663, 359] width 622 height 11
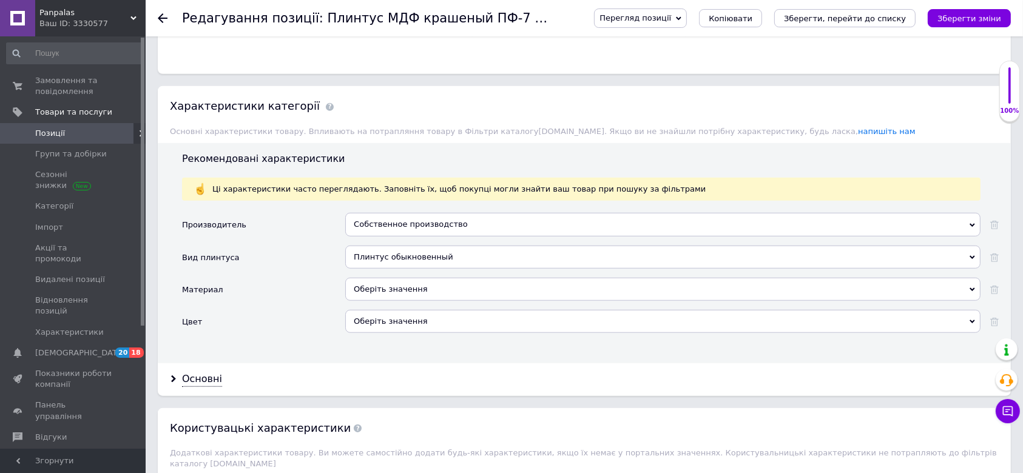
click at [385, 278] on div "Оберіть значення" at bounding box center [662, 289] width 635 height 23
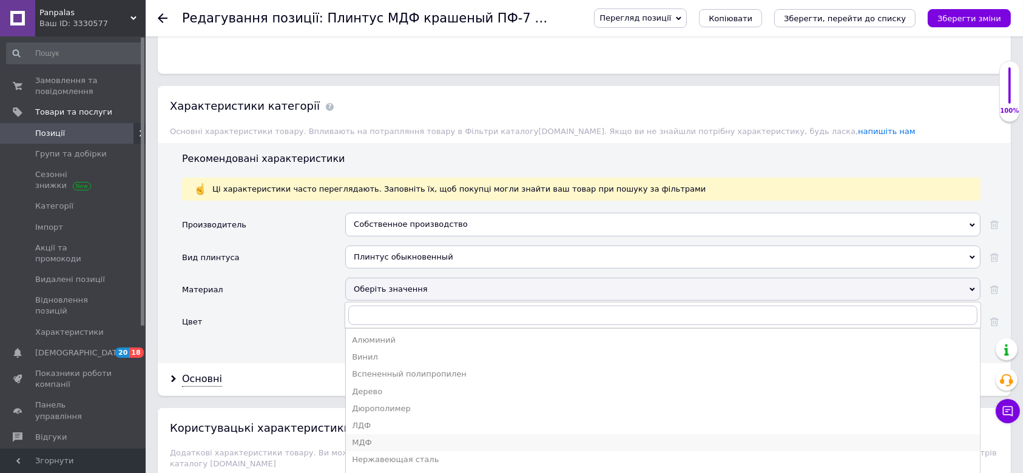
click at [371, 437] on div "МДФ" at bounding box center [663, 442] width 622 height 11
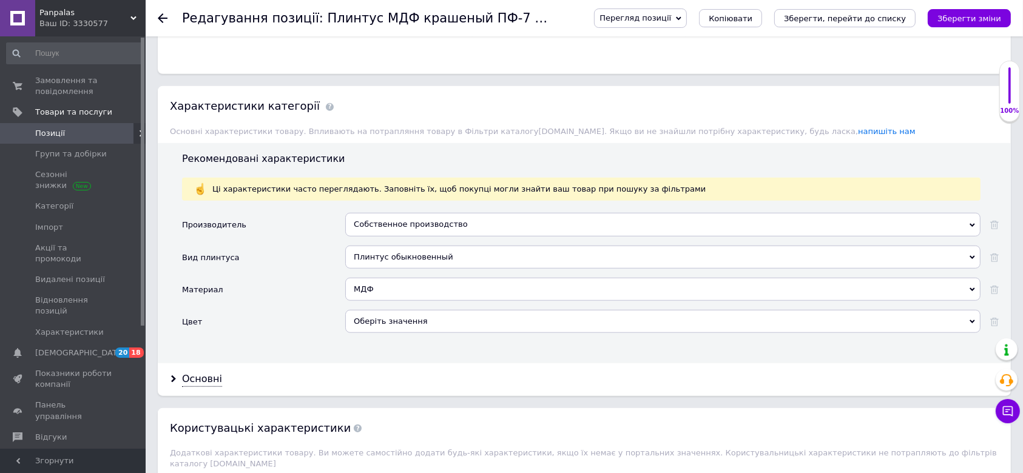
click at [388, 310] on div "Оберіть значення" at bounding box center [662, 321] width 635 height 23
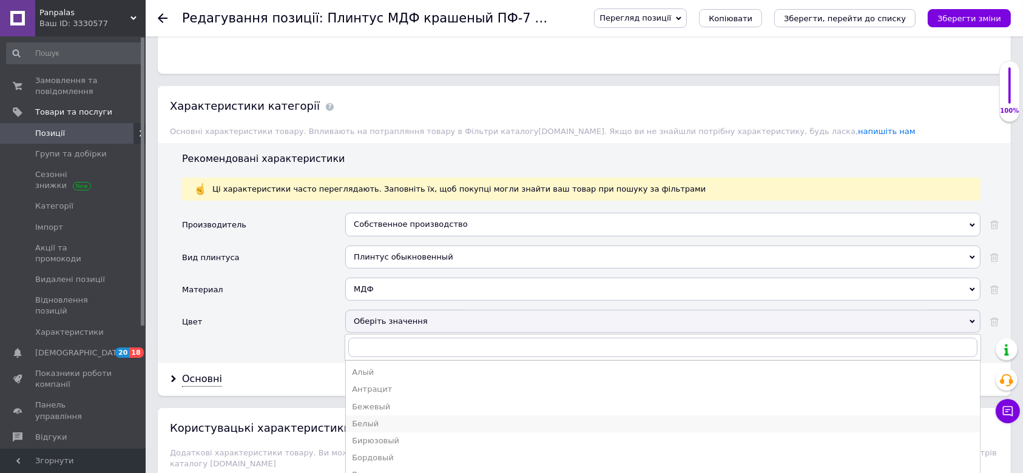
click at [374, 419] on div "Белый" at bounding box center [663, 424] width 622 height 11
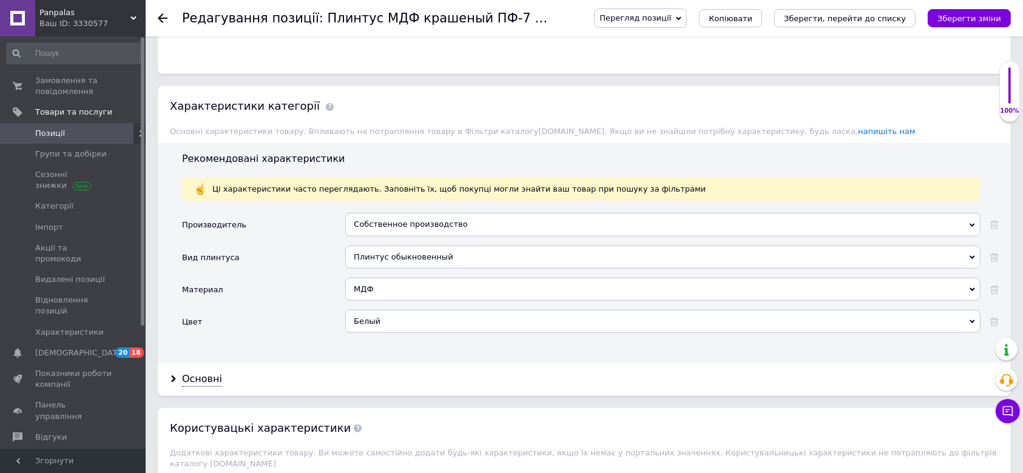
drag, startPoint x: 217, startPoint y: 360, endPoint x: 240, endPoint y: 322, distance: 44.1
click at [217, 372] on div "Основні" at bounding box center [202, 379] width 40 height 14
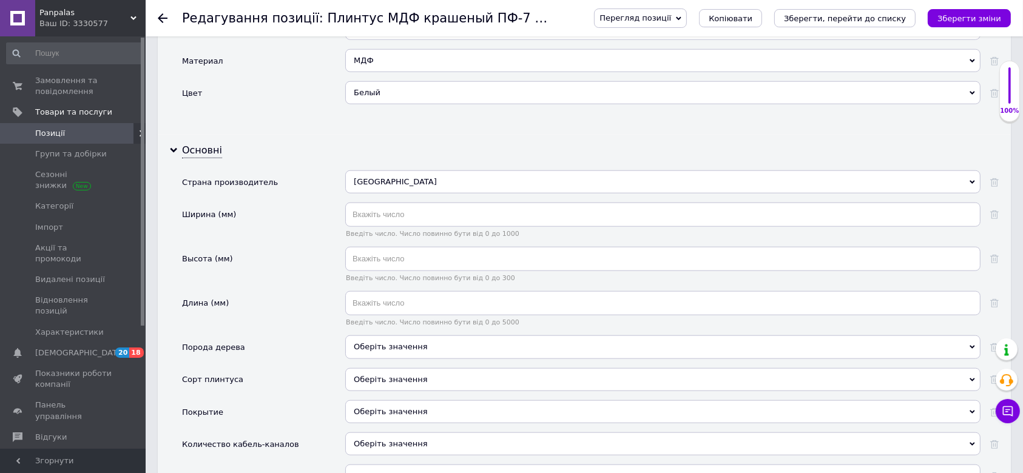
scroll to position [1213, 0]
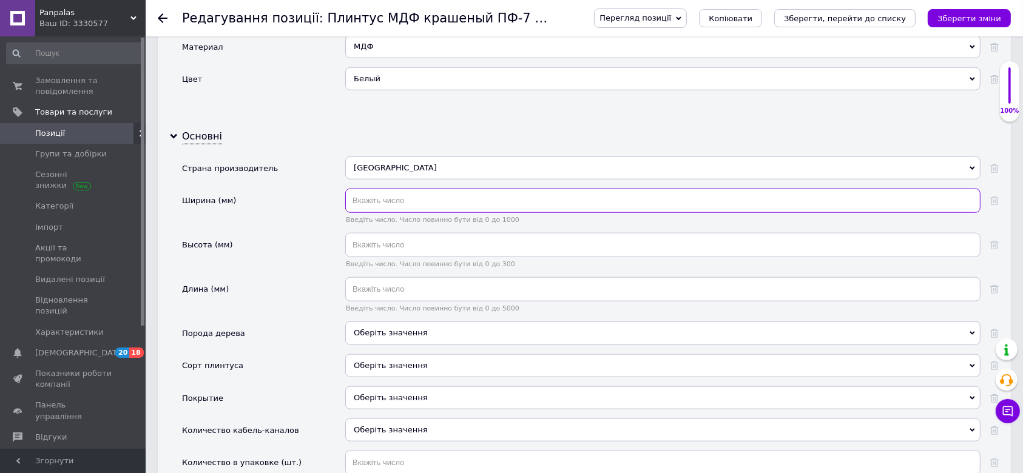
click at [367, 189] on input "text" at bounding box center [662, 201] width 635 height 24
type input "16"
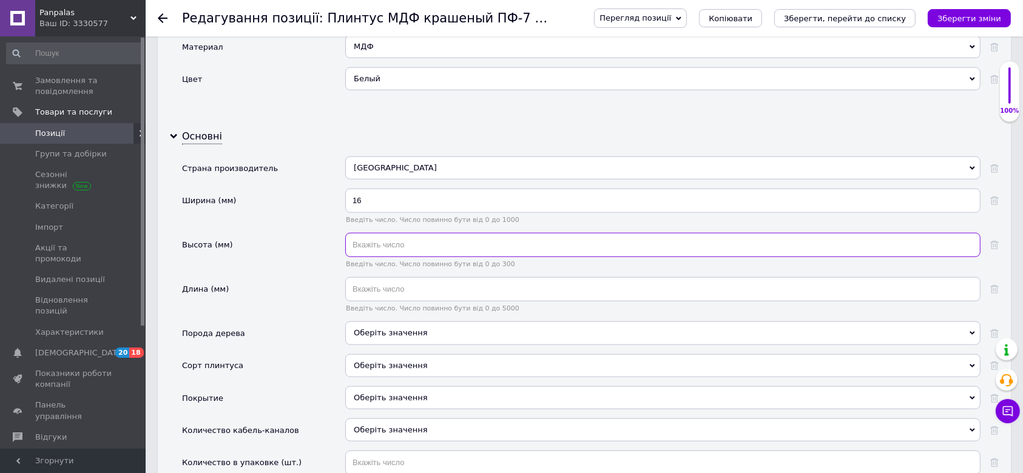
click at [383, 233] on input "text" at bounding box center [662, 245] width 635 height 24
type input "80"
click at [391, 277] on input "text" at bounding box center [662, 289] width 635 height 24
type input "2500"
click at [393, 386] on div "Оберіть значення" at bounding box center [662, 397] width 635 height 23
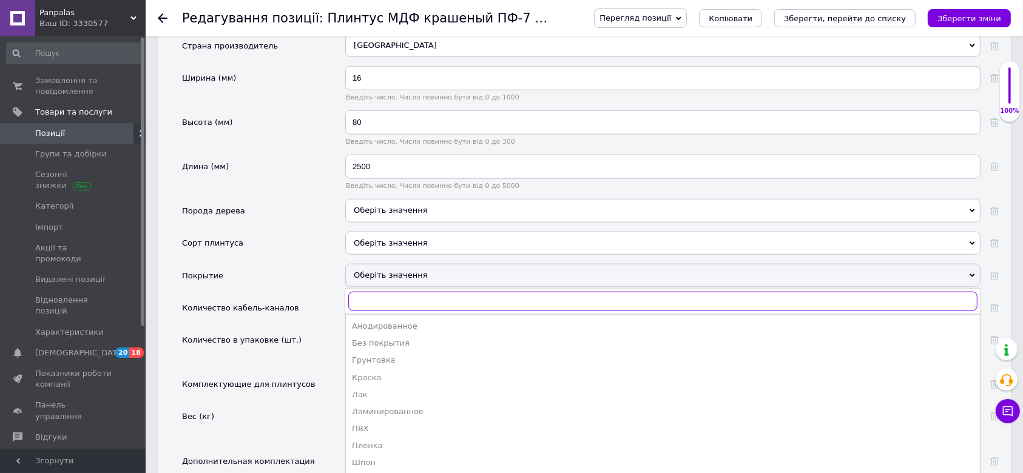
scroll to position [1374, 0]
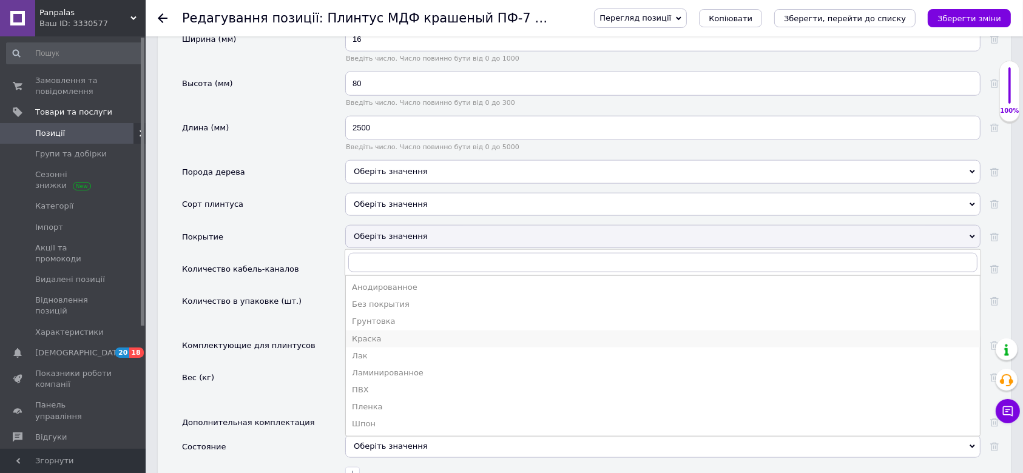
click at [368, 334] on div "Краска" at bounding box center [663, 339] width 622 height 11
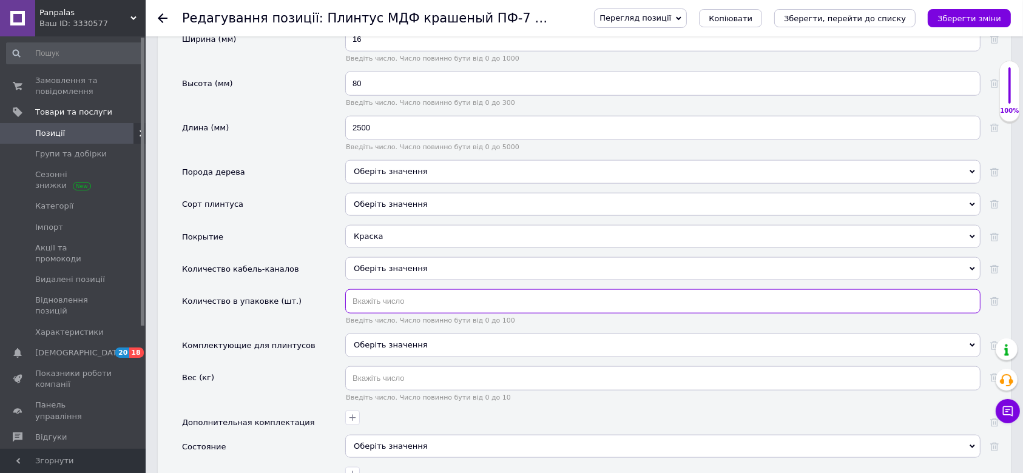
click at [363, 289] on input "text" at bounding box center [662, 301] width 635 height 24
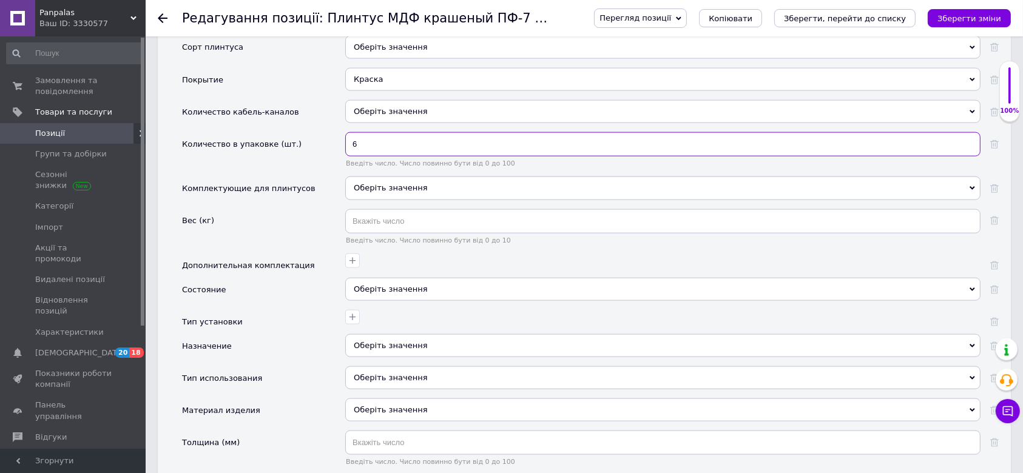
scroll to position [1536, 0]
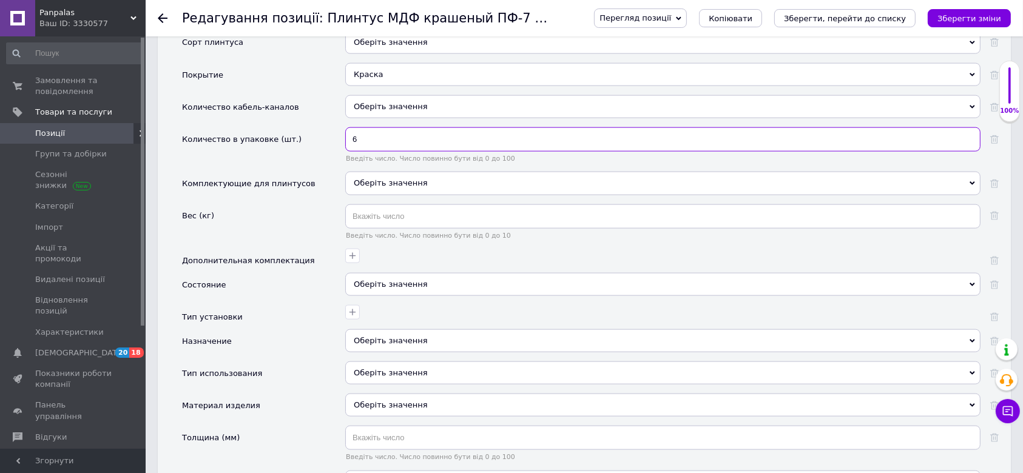
type input "6"
click at [377, 273] on div "Оберіть значення" at bounding box center [662, 284] width 635 height 23
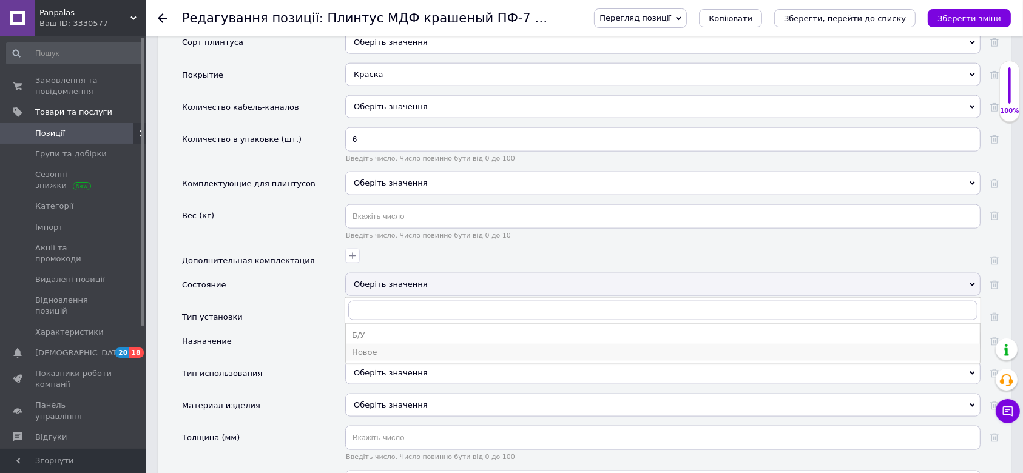
click at [382, 347] on div "Новое" at bounding box center [663, 352] width 622 height 11
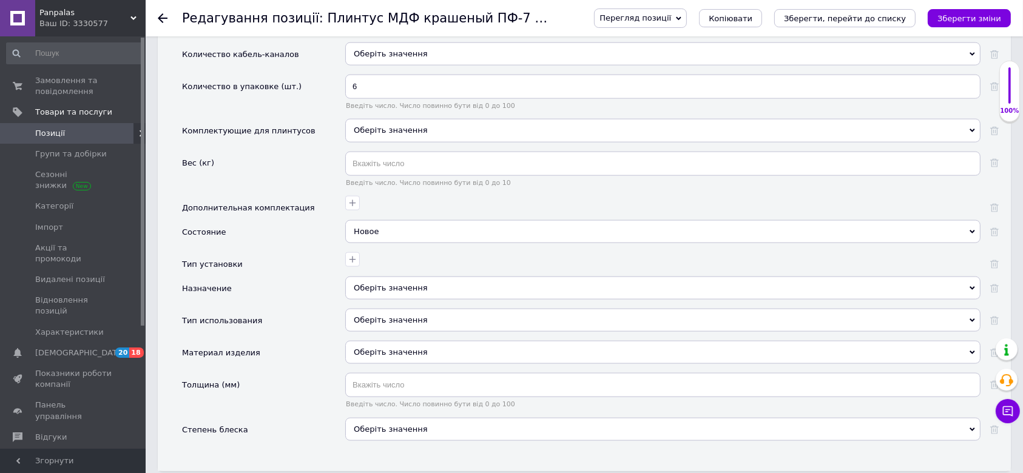
scroll to position [1779, 0]
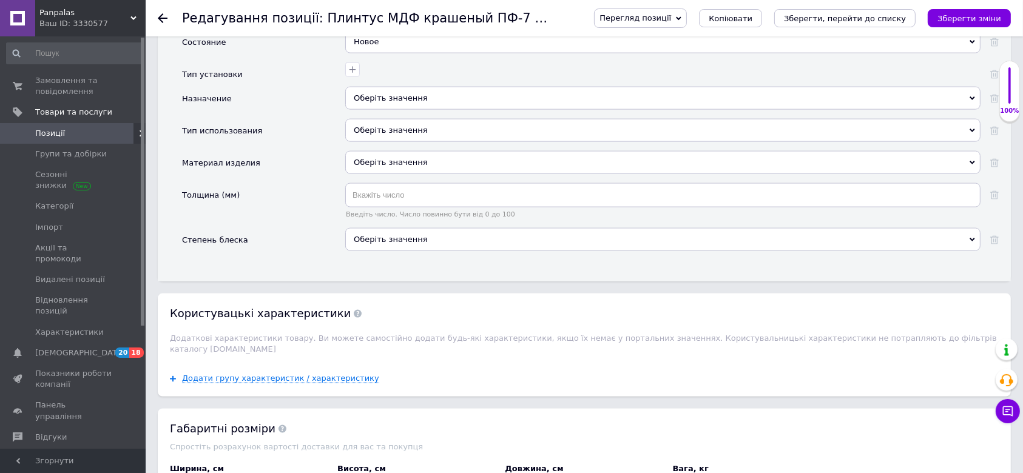
click at [305, 361] on div "Додати групу характеристик / характеристику" at bounding box center [584, 378] width 853 height 35
click at [305, 374] on span "Додати групу характеристик / характеристику" at bounding box center [280, 379] width 197 height 10
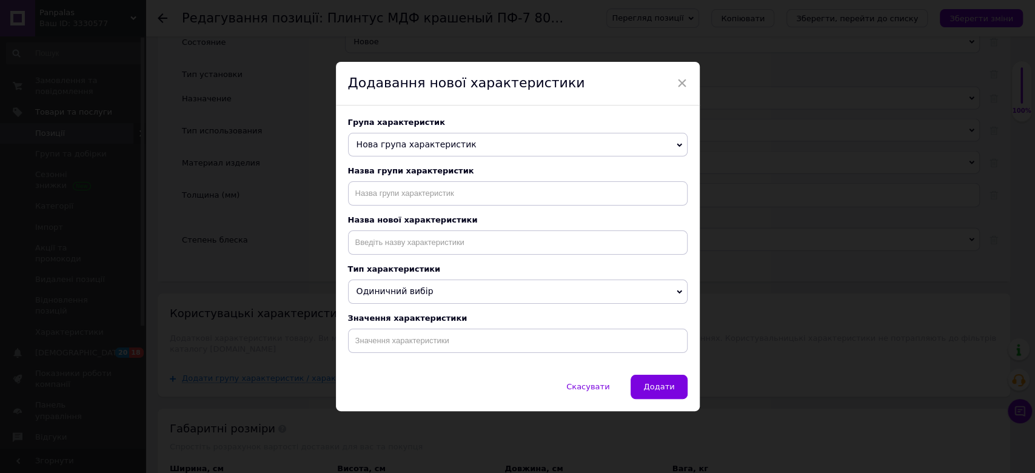
click at [419, 134] on span "Нова група характеристик" at bounding box center [518, 145] width 340 height 24
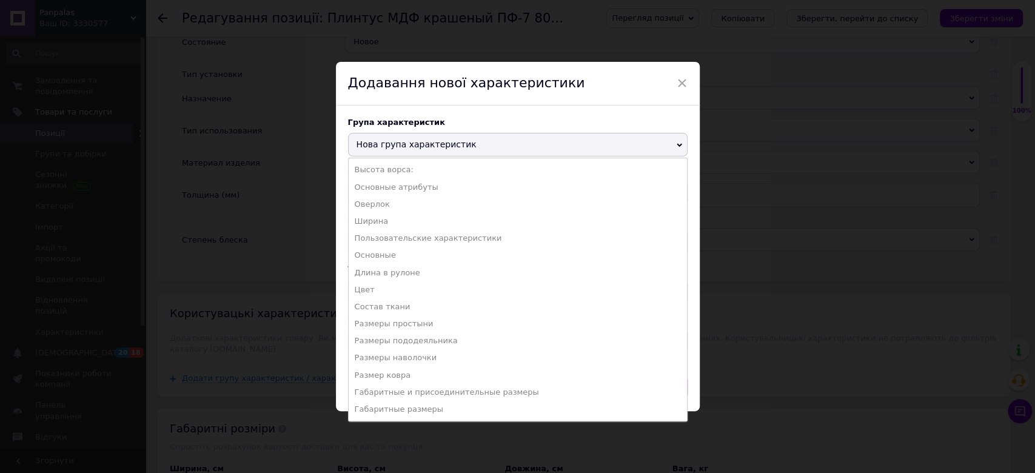
click at [394, 236] on li "Пользовательские характеристики" at bounding box center [518, 238] width 338 height 17
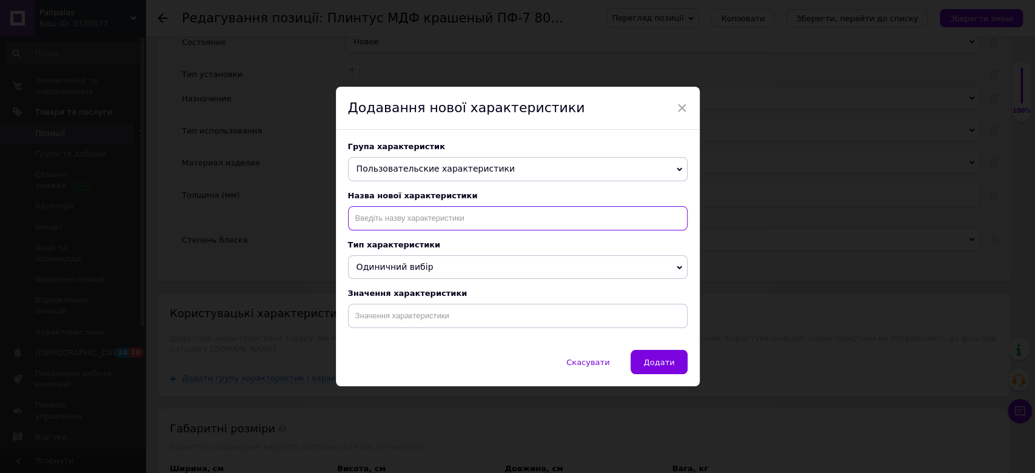
click at [396, 217] on input at bounding box center [518, 218] width 340 height 24
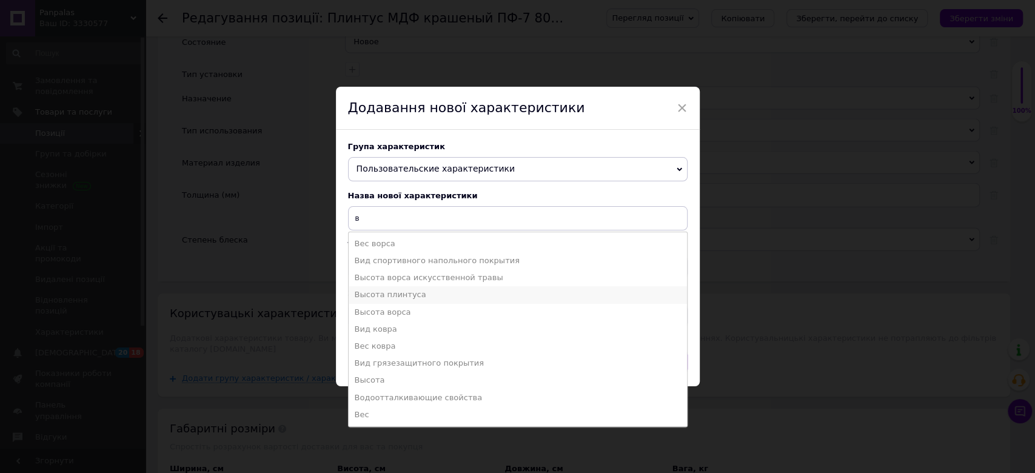
click at [395, 299] on li "Высота плинтуса" at bounding box center [518, 294] width 338 height 17
type input "Высота плинтуса"
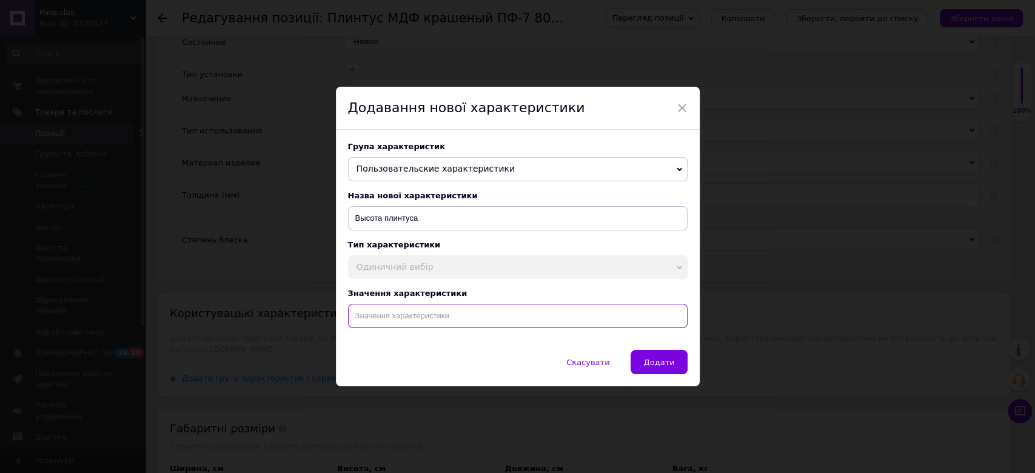
click at [401, 323] on input at bounding box center [518, 316] width 340 height 24
click at [407, 348] on li "80 мм" at bounding box center [518, 341] width 338 height 17
type input "80 мм"
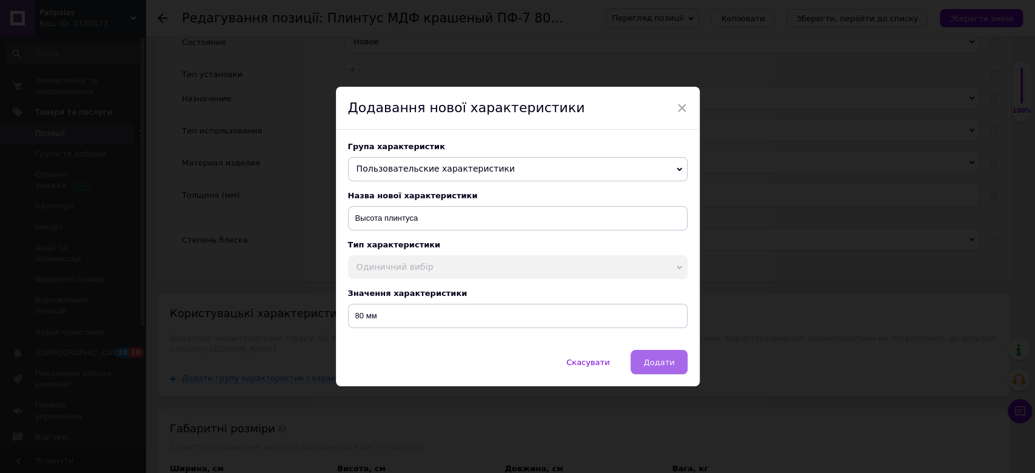
click at [661, 366] on span "Додати" at bounding box center [659, 362] width 31 height 9
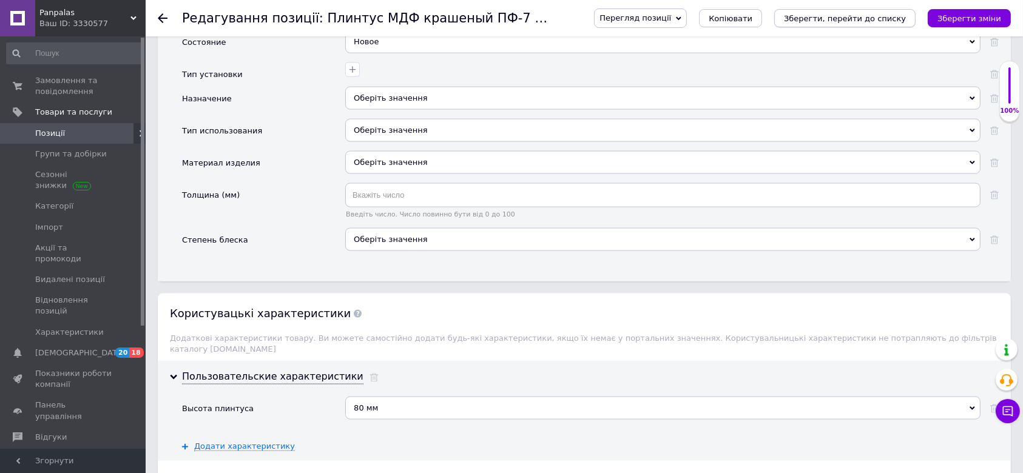
click at [818, 25] on button "Зберегти, перейти до списку" at bounding box center [844, 18] width 141 height 18
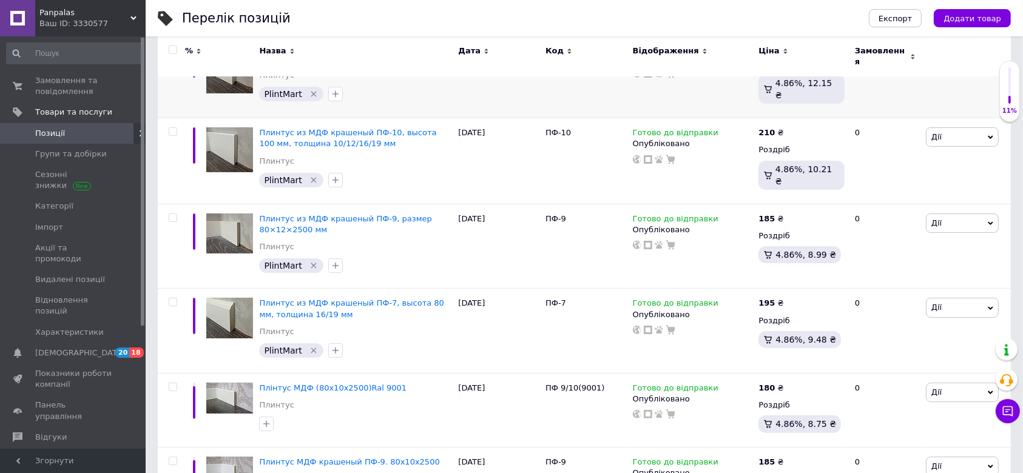
scroll to position [323, 0]
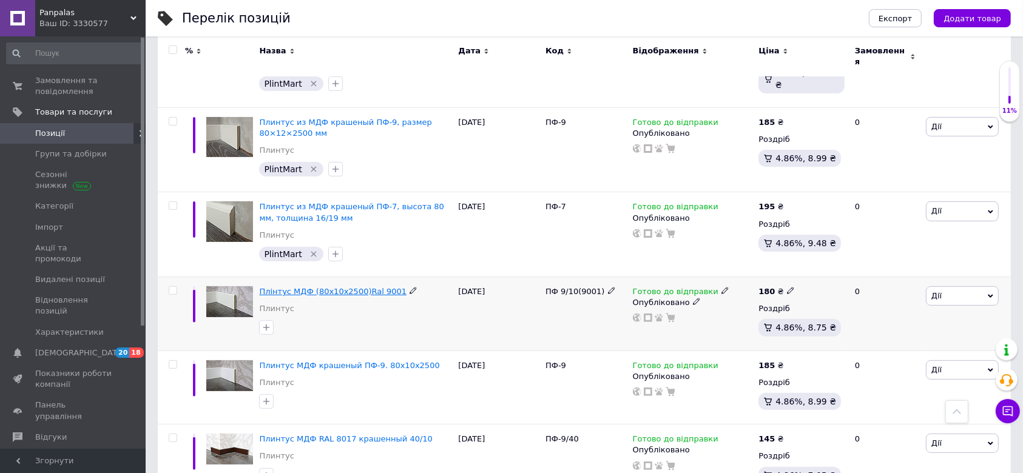
click at [315, 287] on span "Плінтус МДФ (80х10х2500)Ral 9001" at bounding box center [332, 291] width 147 height 9
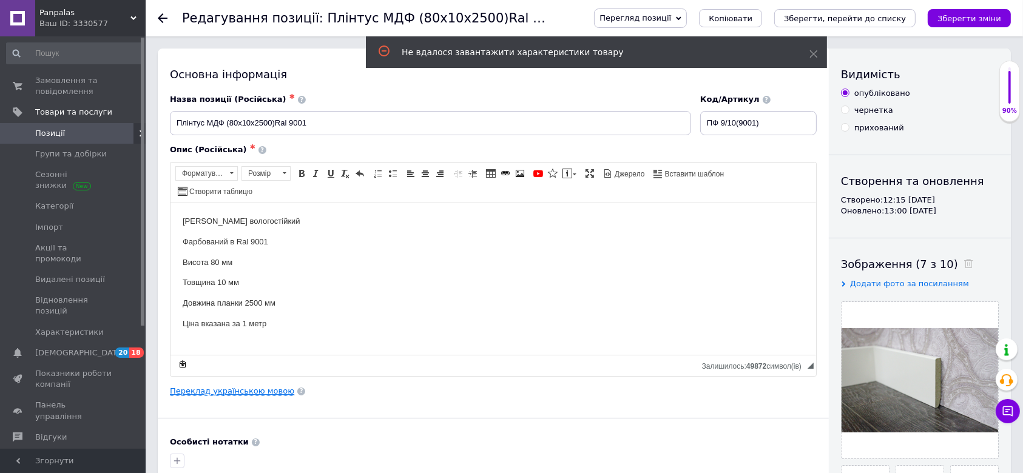
click at [243, 386] on link "Переклад українською мовою" at bounding box center [232, 391] width 124 height 10
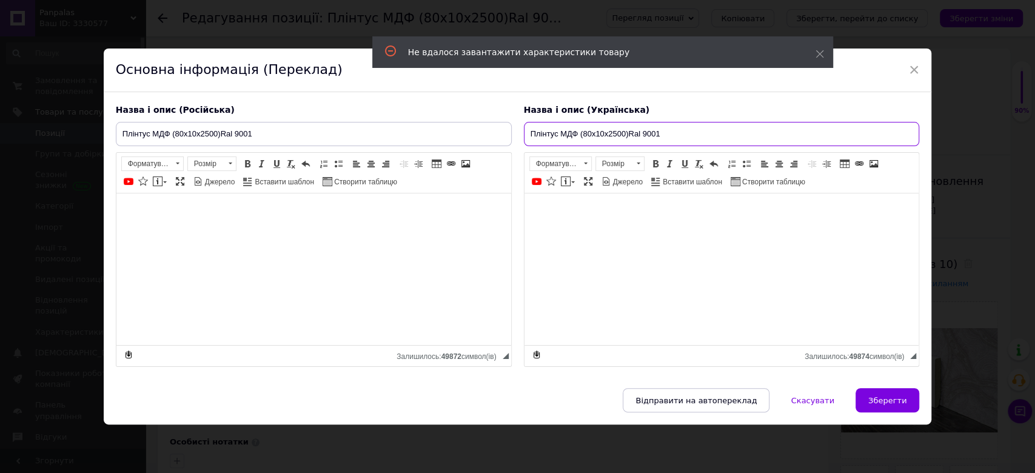
drag, startPoint x: 667, startPoint y: 134, endPoint x: 521, endPoint y: 136, distance: 145.6
click at [521, 136] on div "Назва і опис (Українська) Плінтус МДФ (80х10х2500)Ral 9001 Плінтус МДФ вологост…" at bounding box center [722, 235] width 408 height 275
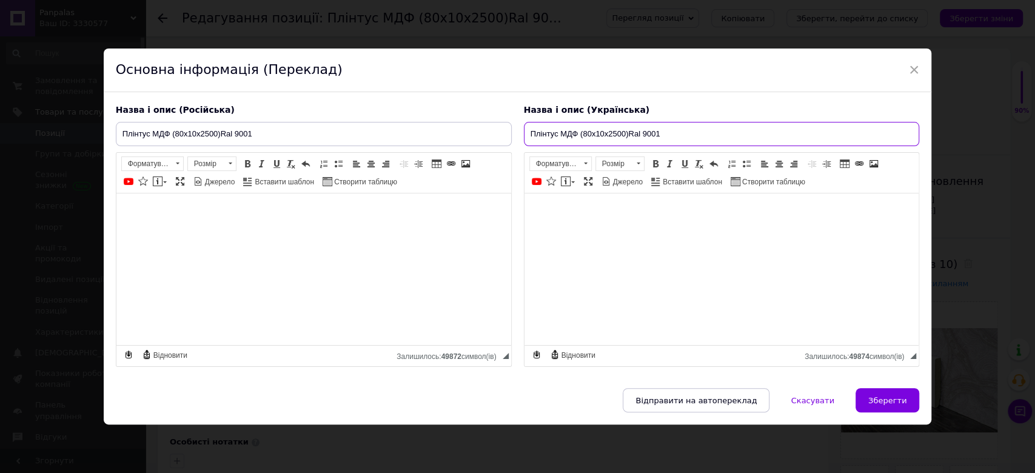
paste input "фарбований, розмір 80×10×2500 мм, колір RAL"
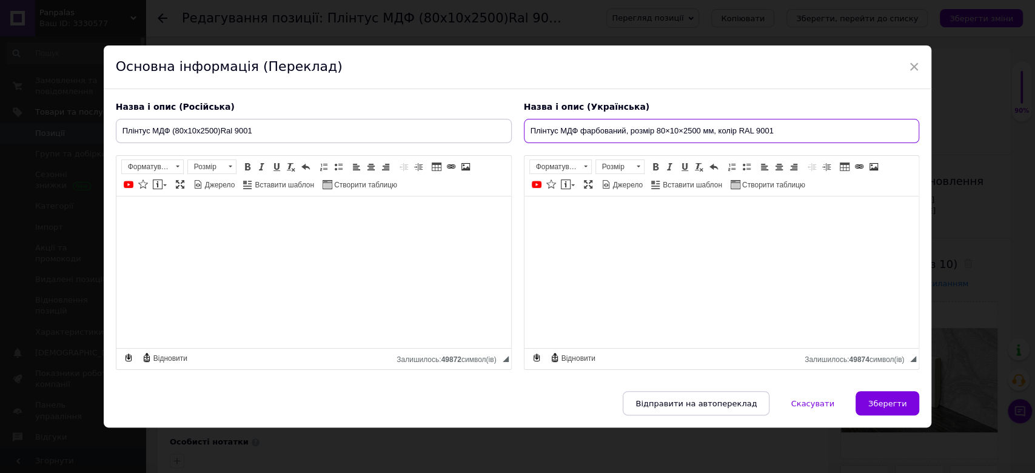
type input "Плінтус МДФ фарбований, розмір 80×10×2500 мм, колір RAL 9001"
drag, startPoint x: 252, startPoint y: 132, endPoint x: 121, endPoint y: 130, distance: 131.0
click at [121, 130] on input "Плінтус МДФ (80х10х2500)Ral 9001" at bounding box center [314, 131] width 396 height 24
paste input "интус МДФ крашеный, размер 80×10×2500 мм, цвет RAL"
type input "Плинтус МДФ крашеный, размер 80×10×2500 мм, цвет RAL 9001"
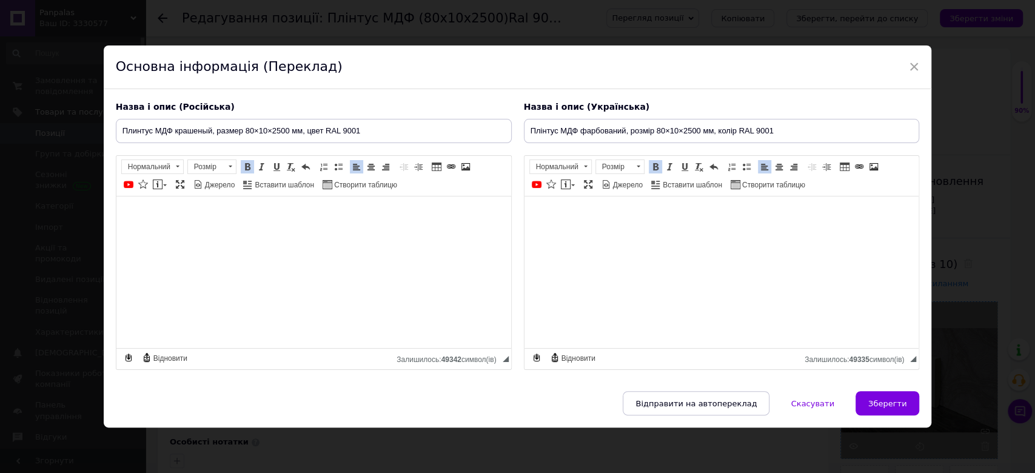
drag, startPoint x: 883, startPoint y: 405, endPoint x: 878, endPoint y: 397, distance: 8.7
click at [883, 405] on span "Зберегти" at bounding box center [888, 403] width 38 height 9
type input "Плинтус МДФ крашеный, размер 80×10×2500 мм, цвет RAL 9001"
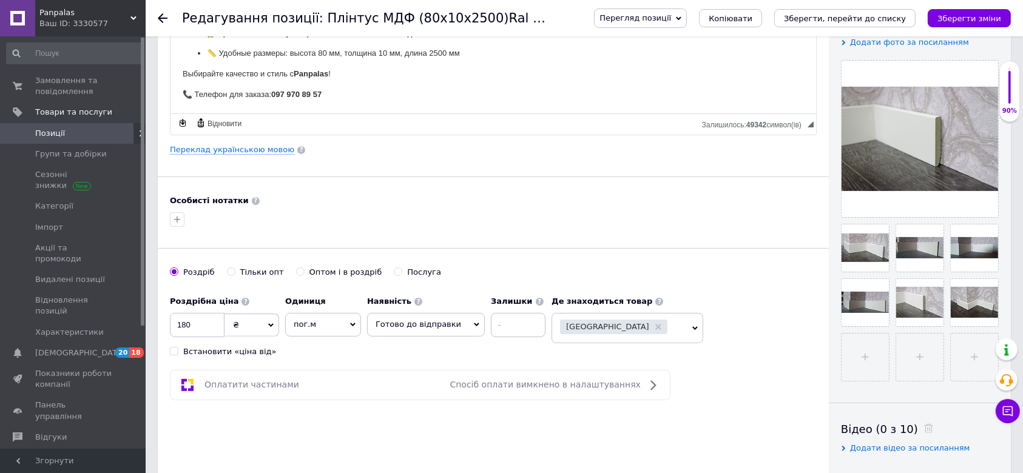
scroll to position [243, 0]
click at [178, 214] on icon "button" at bounding box center [177, 219] width 10 height 10
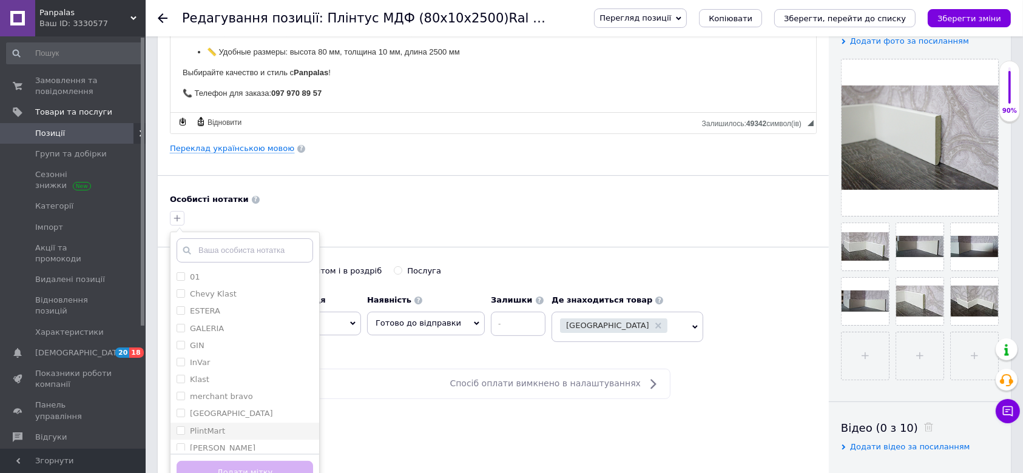
click at [209, 426] on label "PlintMart" at bounding box center [207, 430] width 35 height 9
checkbox input "true"
drag, startPoint x: 228, startPoint y: 449, endPoint x: 241, endPoint y: 416, distance: 35.7
click at [228, 461] on button "Додати мітку" at bounding box center [245, 473] width 136 height 24
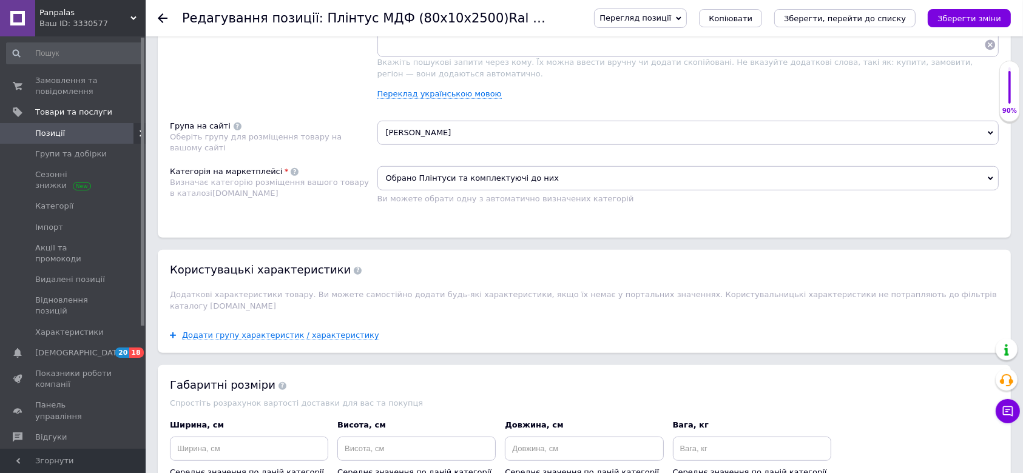
scroll to position [809, 0]
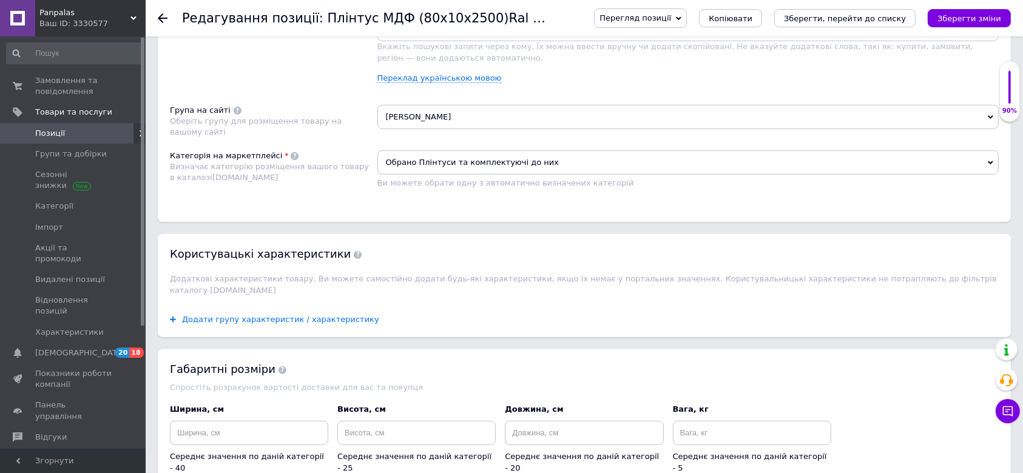
click at [286, 315] on span "Додати групу характеристик / характеристику" at bounding box center [280, 320] width 197 height 10
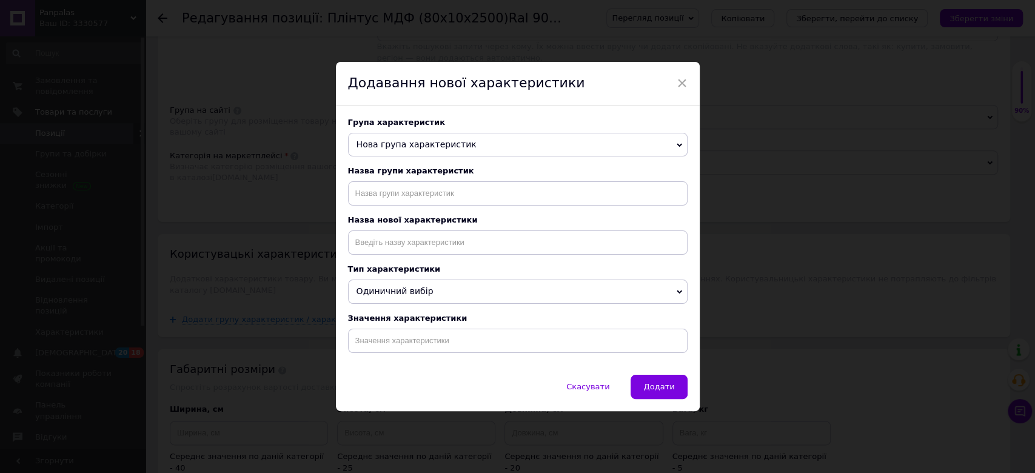
click at [414, 146] on span "Нова група характеристик" at bounding box center [417, 145] width 120 height 10
click at [419, 140] on span "Нова група характеристик" at bounding box center [417, 145] width 120 height 10
click at [677, 79] on span "×" at bounding box center [682, 83] width 11 height 21
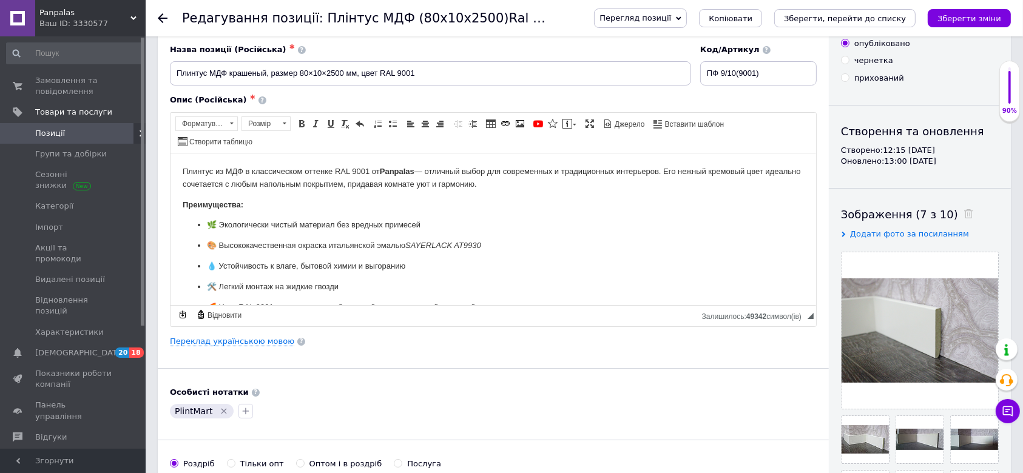
scroll to position [0, 0]
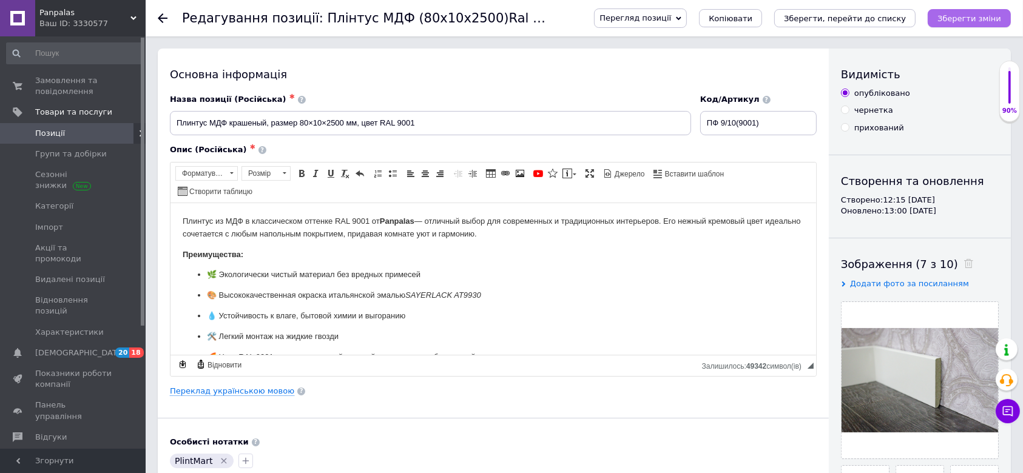
click at [975, 15] on icon "Зберегти зміни" at bounding box center [969, 18] width 64 height 9
